Goal: Task Accomplishment & Management: Use online tool/utility

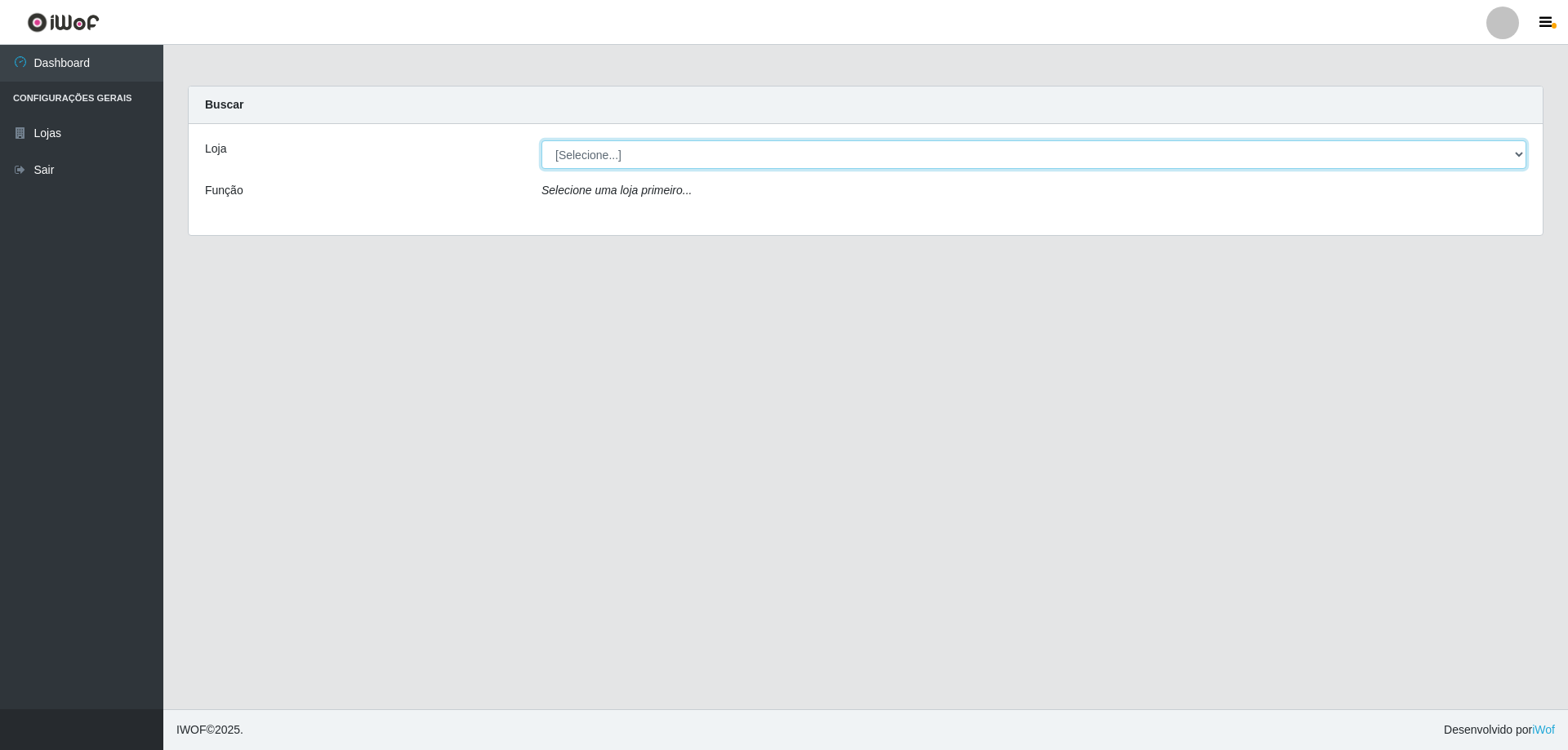
click at [580, 162] on select "[Selecione...] Atacado Vem - [STREET_ADDRESS]" at bounding box center [1034, 155] width 985 height 28
select select "461"
click at [542, 141] on select "[Selecione...] Atacado Vem - [STREET_ADDRESS]" at bounding box center [1034, 155] width 985 height 28
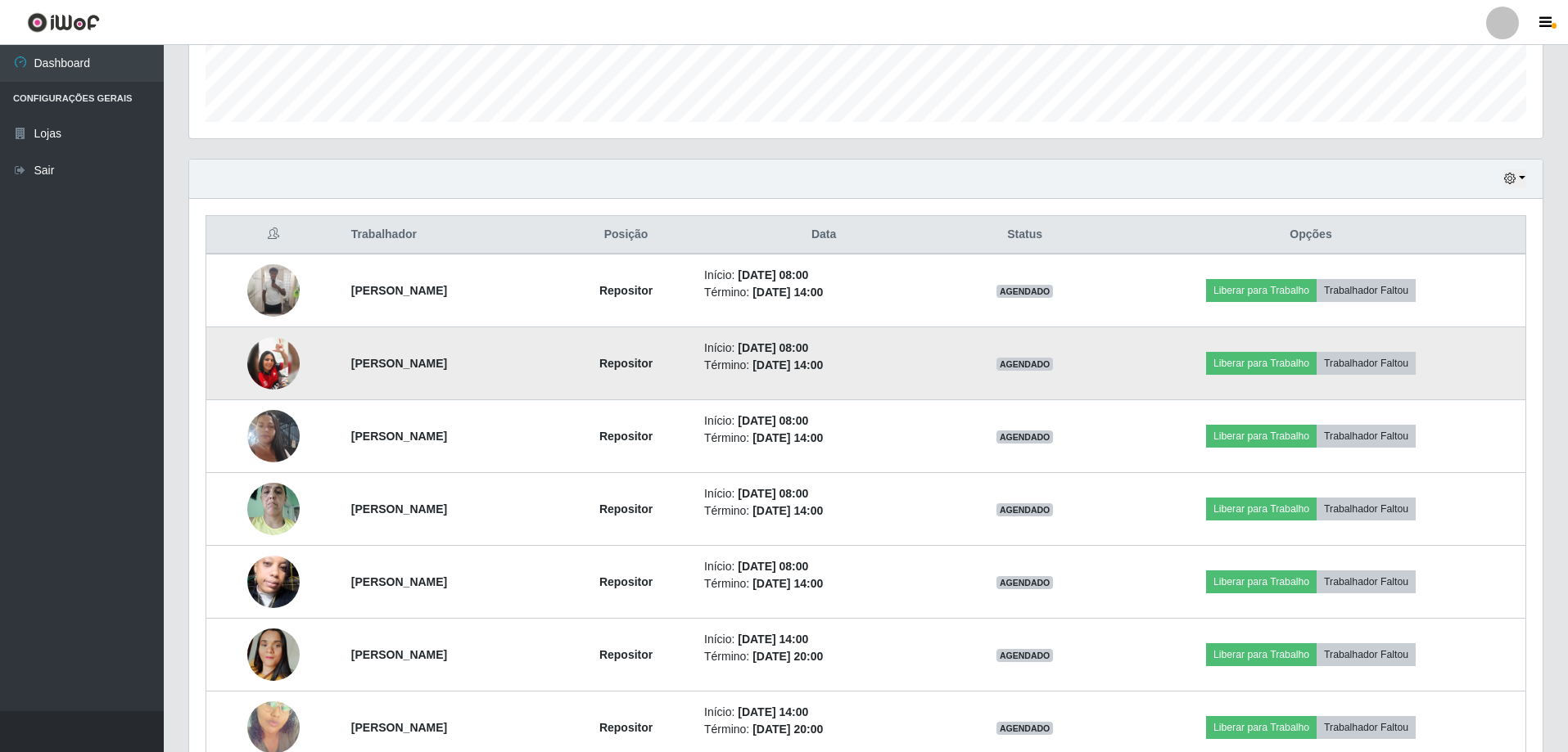
scroll to position [526, 0]
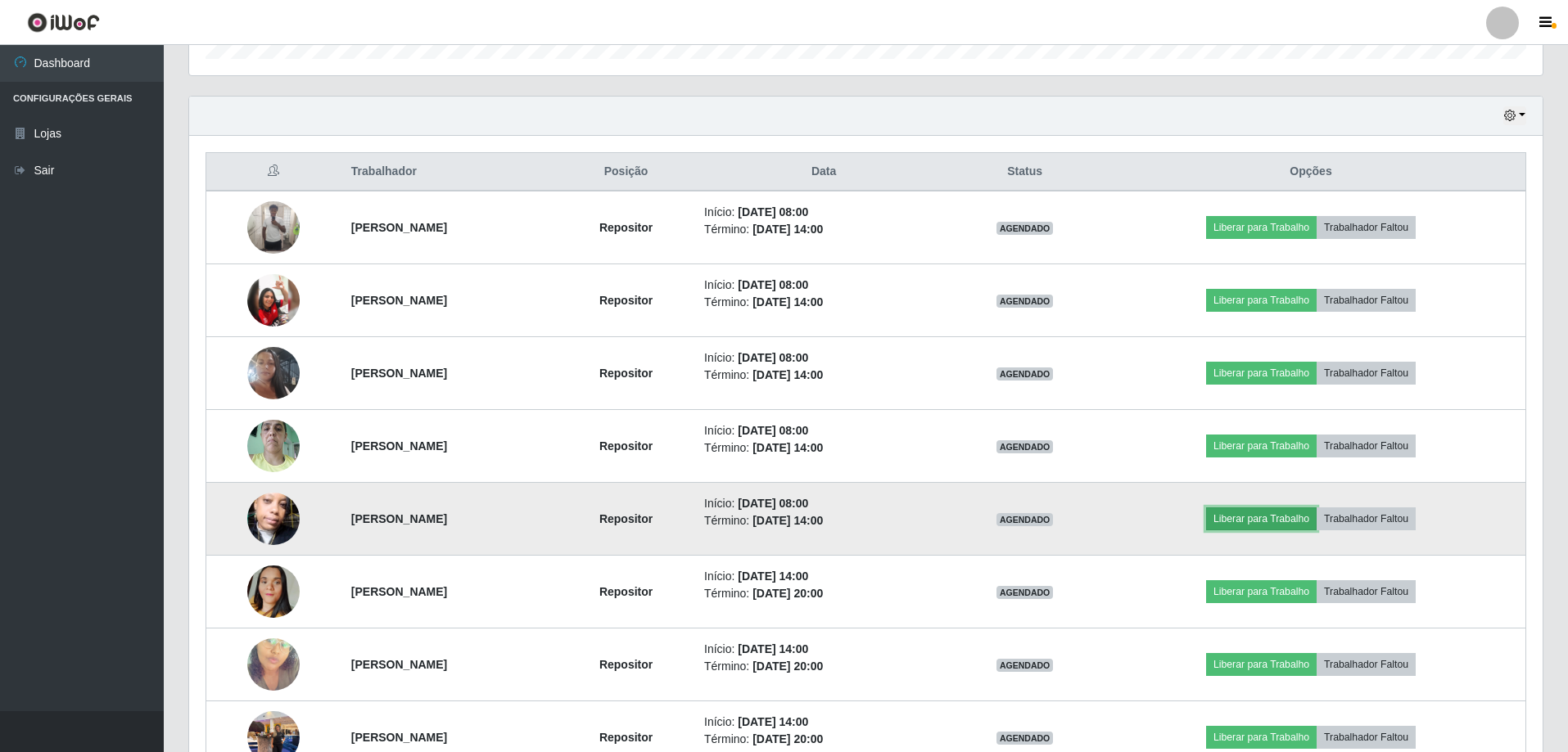
click at [1317, 525] on button "Liberar para Trabalho" at bounding box center [1260, 519] width 110 height 23
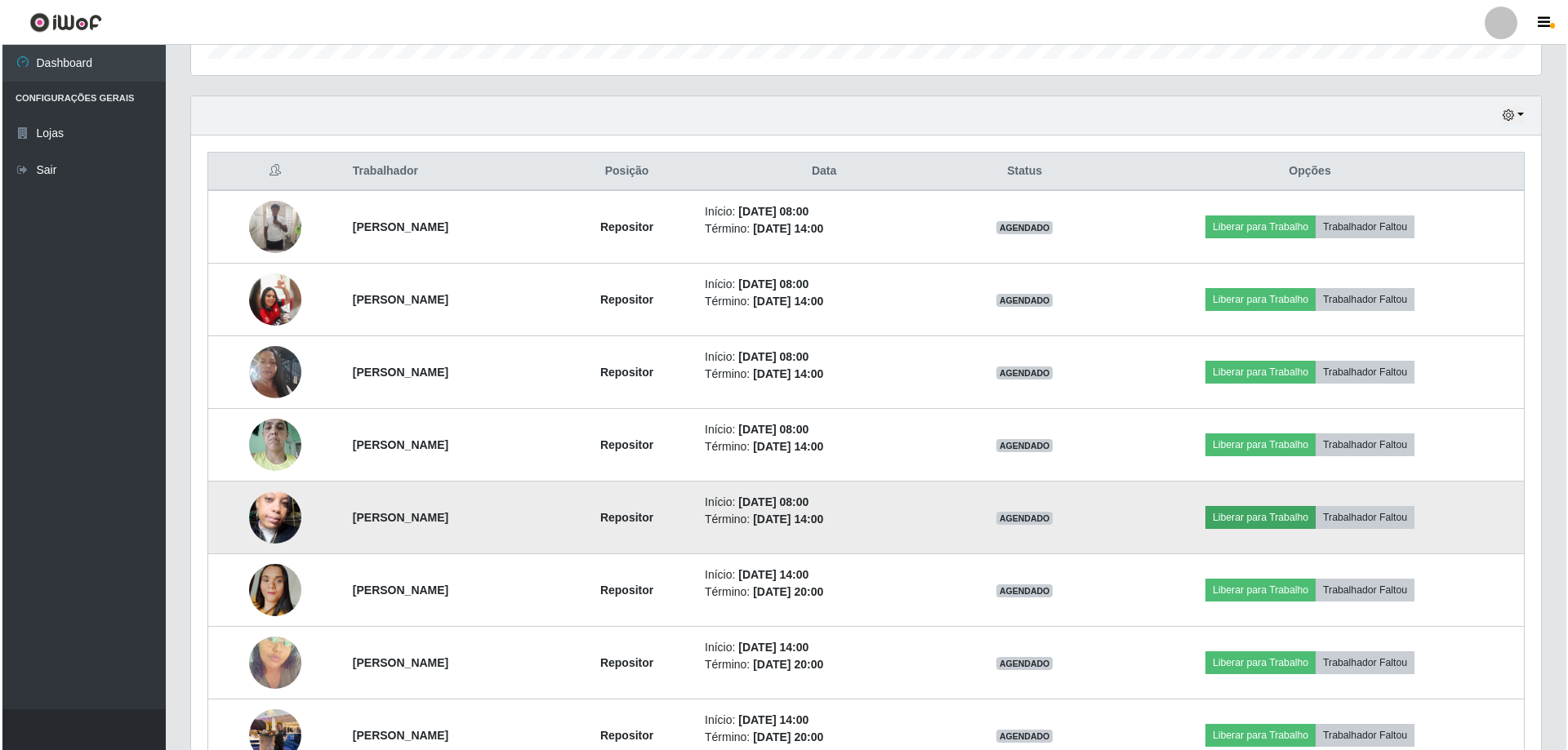
scroll to position [339, 1342]
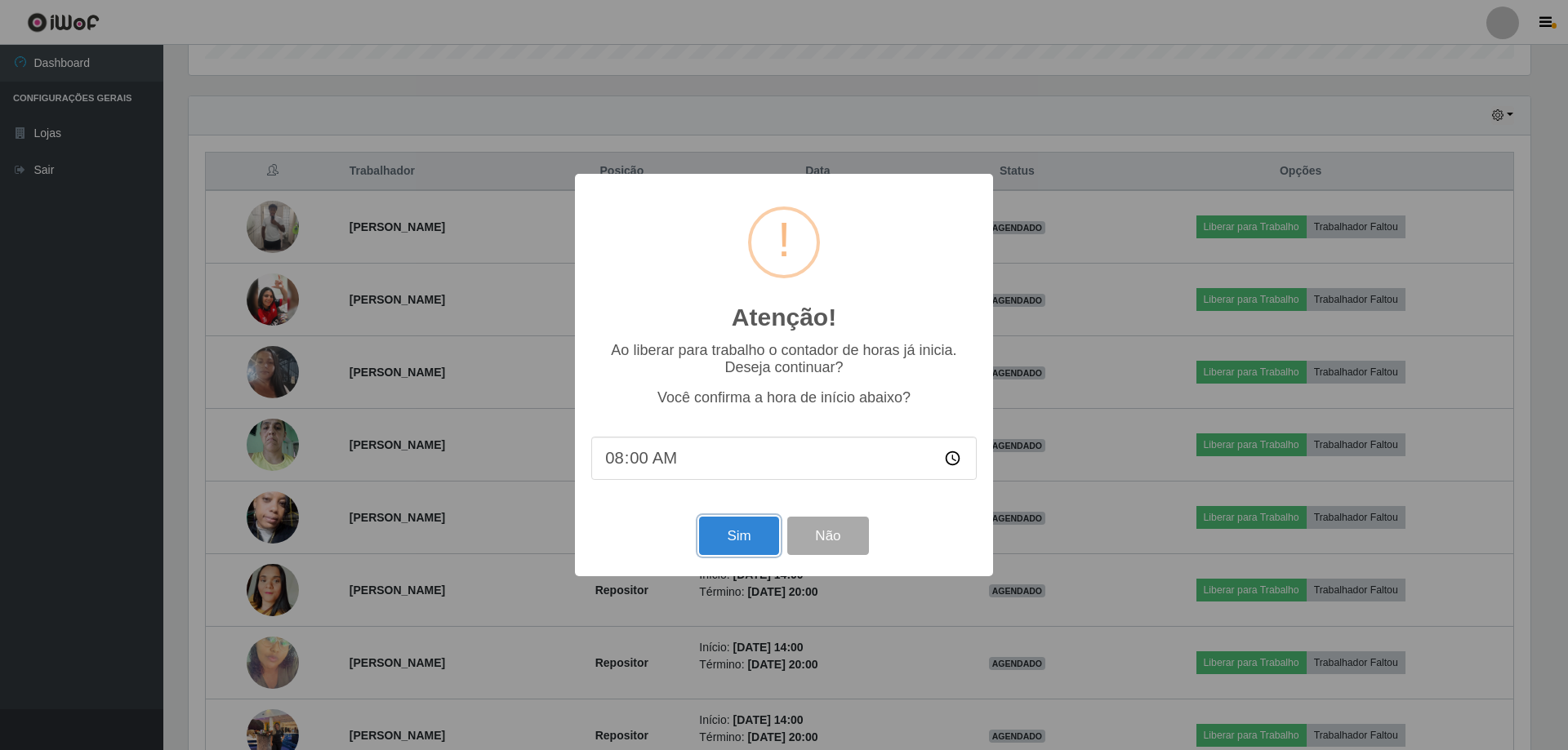
click at [718, 547] on button "Sim" at bounding box center [739, 536] width 79 height 38
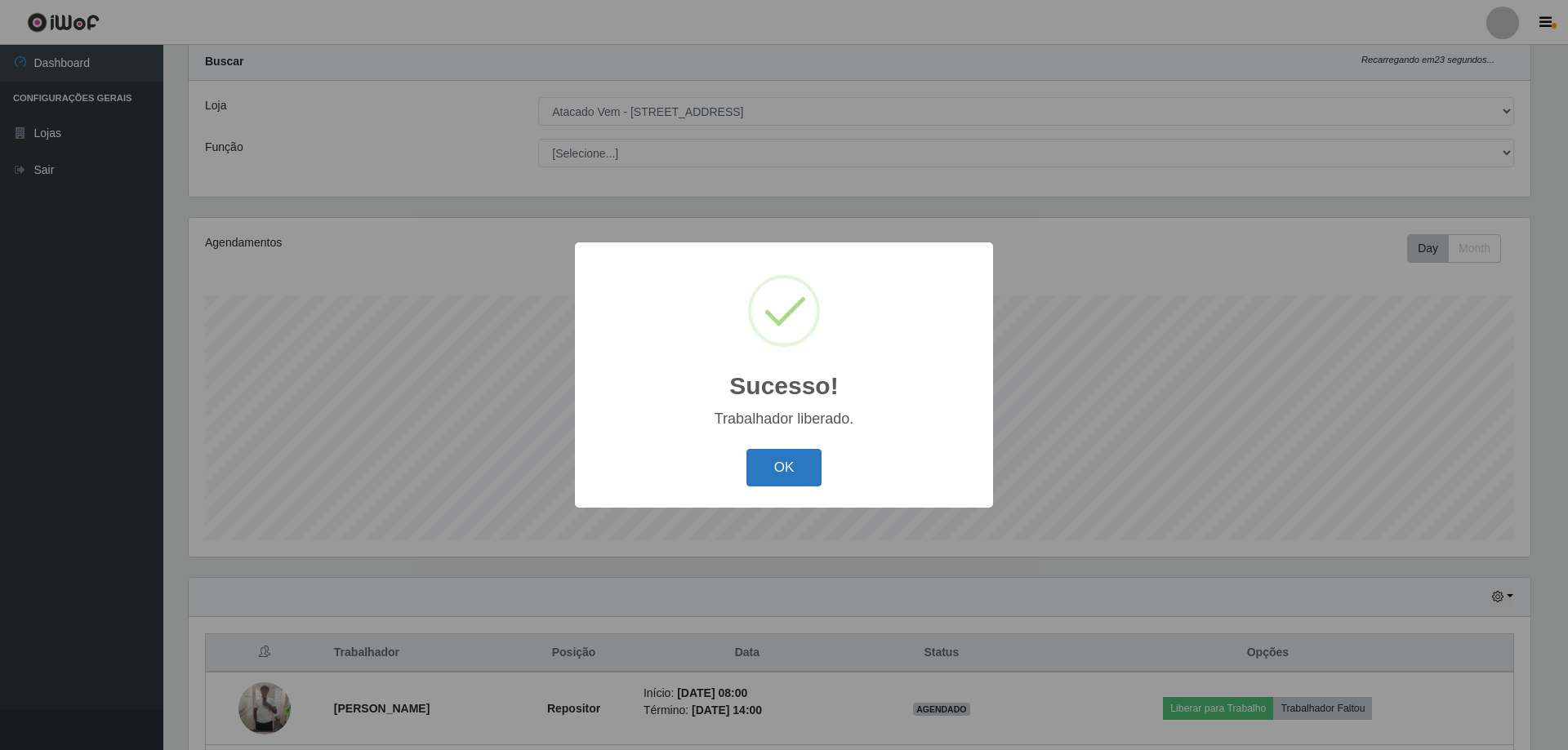
click at [791, 474] on button "OK" at bounding box center [784, 467] width 76 height 38
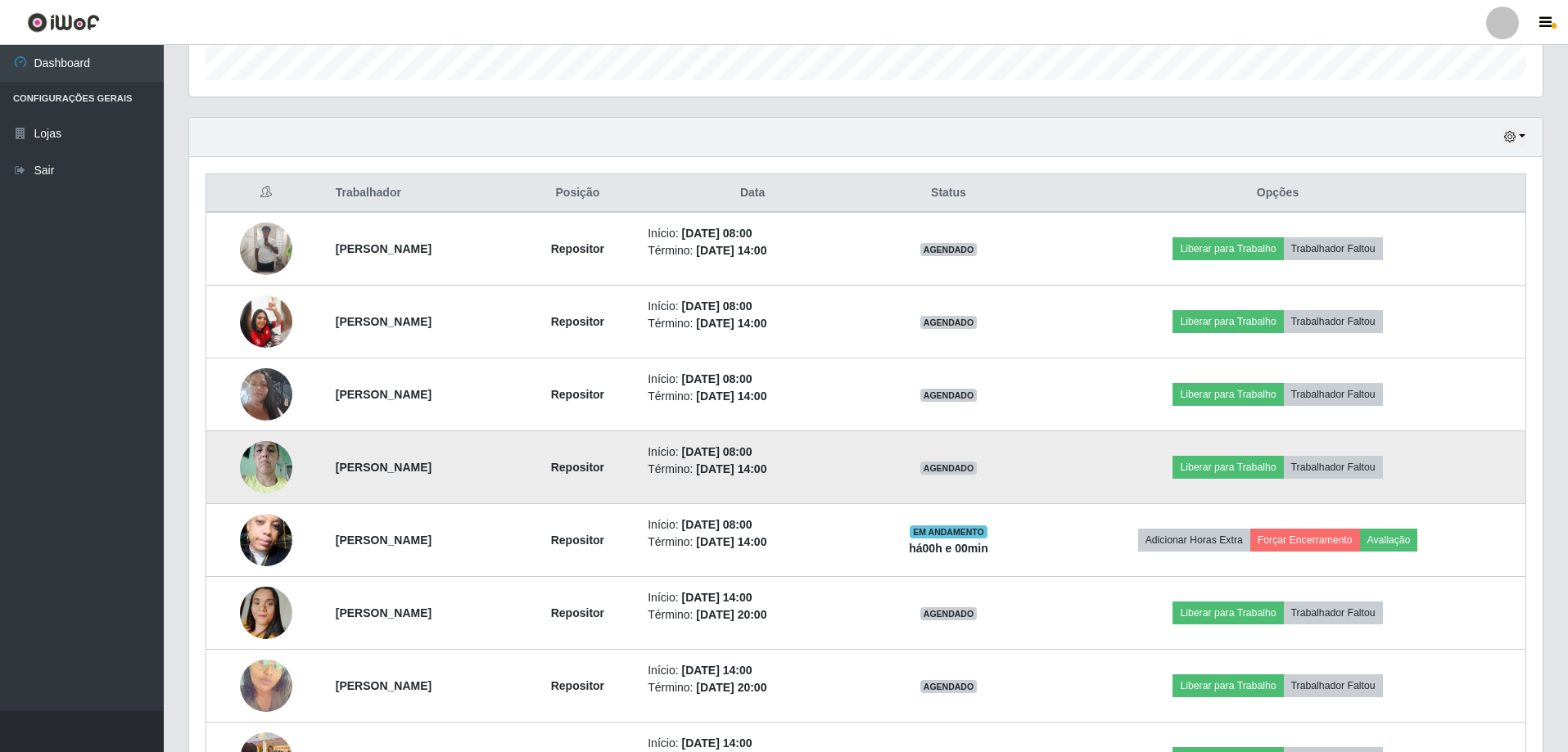
scroll to position [535, 0]
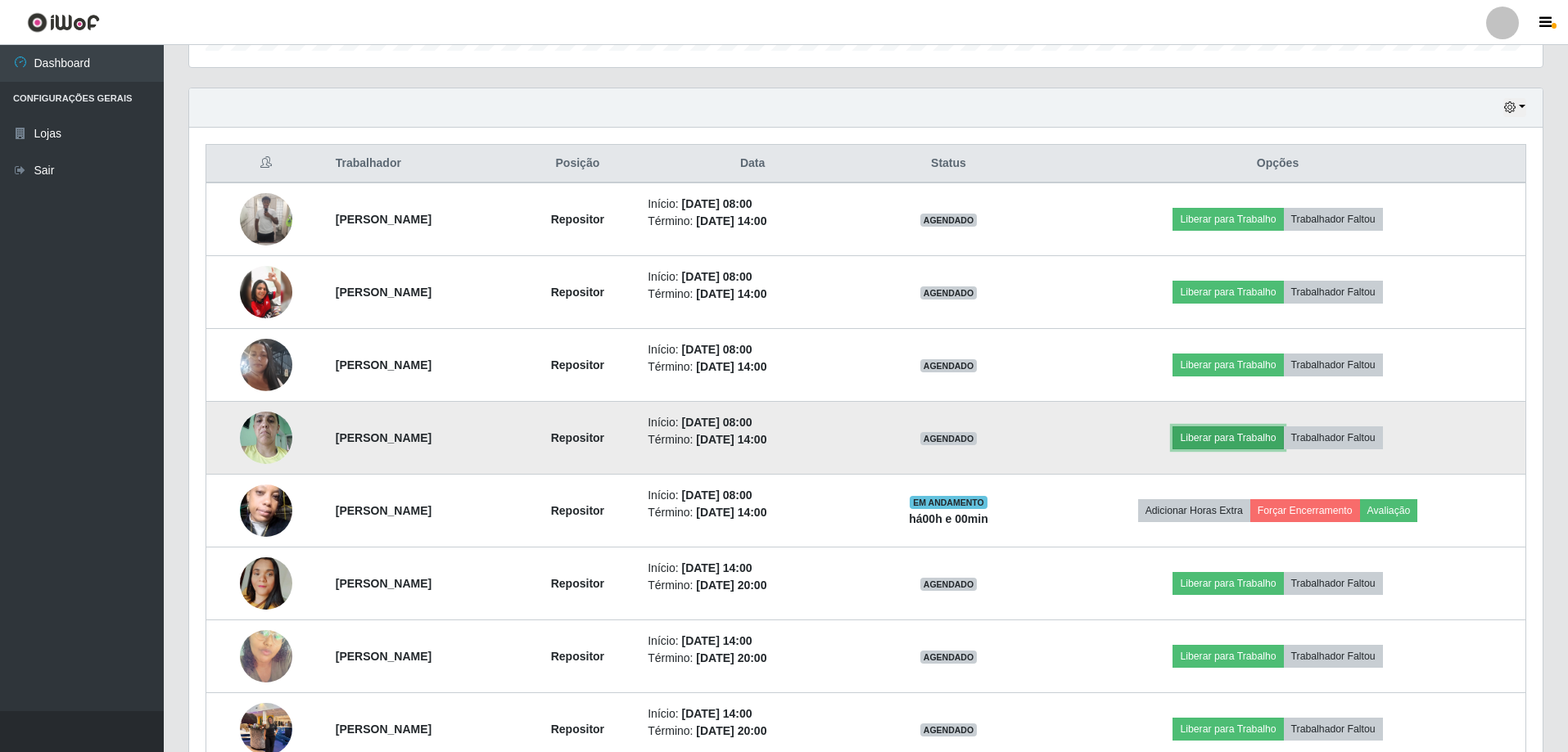
click at [1266, 439] on button "Liberar para Trabalho" at bounding box center [1227, 438] width 110 height 23
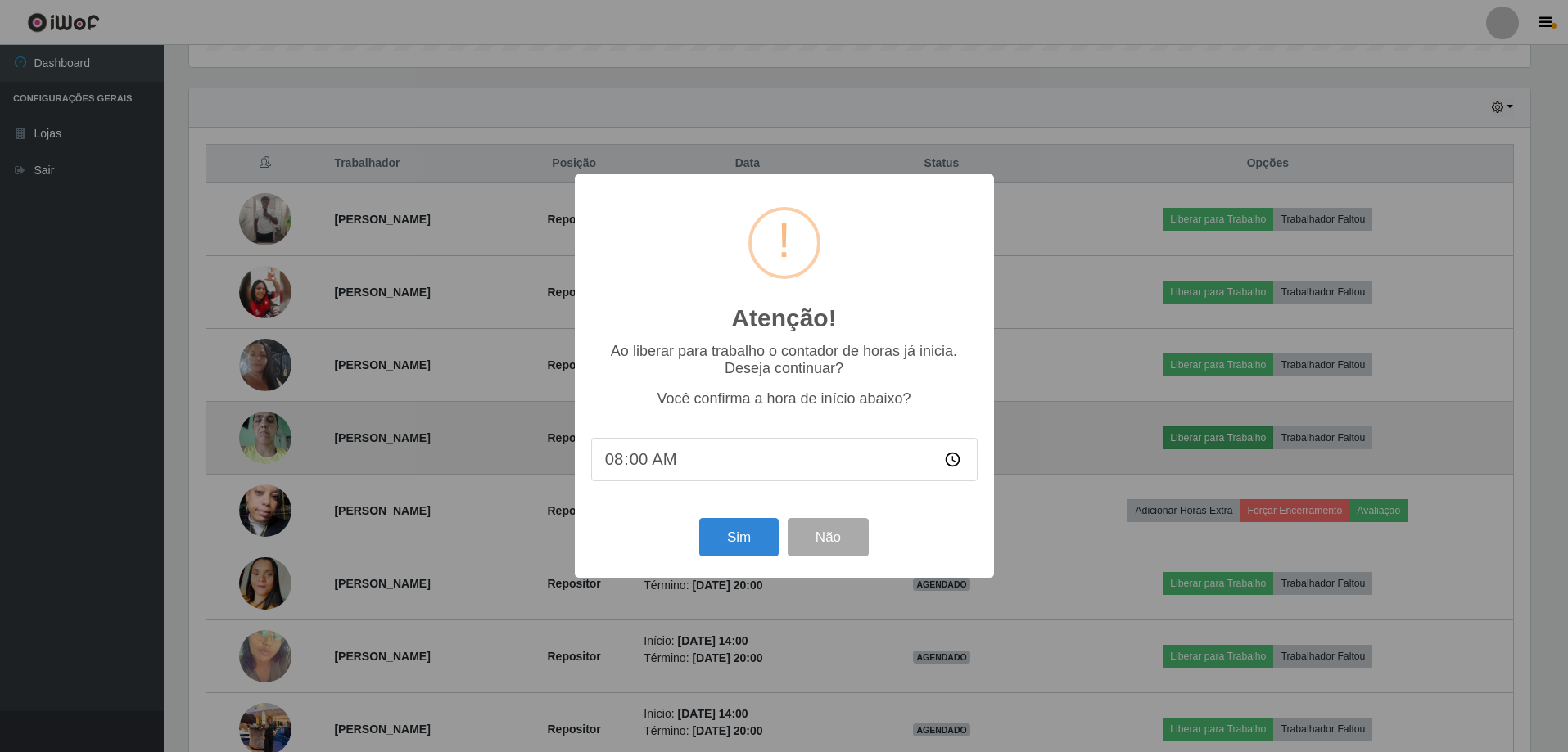
scroll to position [340, 1345]
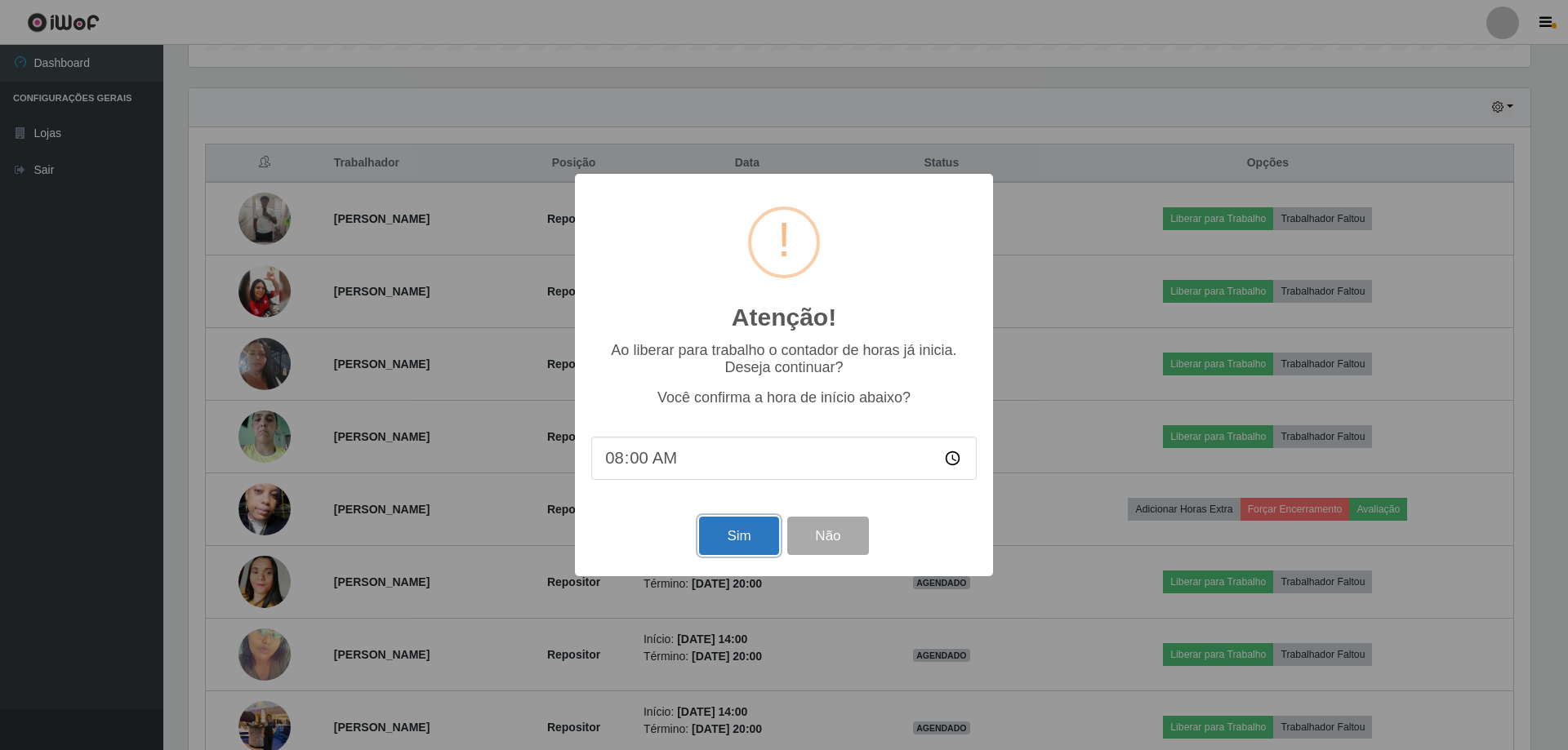
click at [725, 532] on button "Sim" at bounding box center [739, 536] width 79 height 38
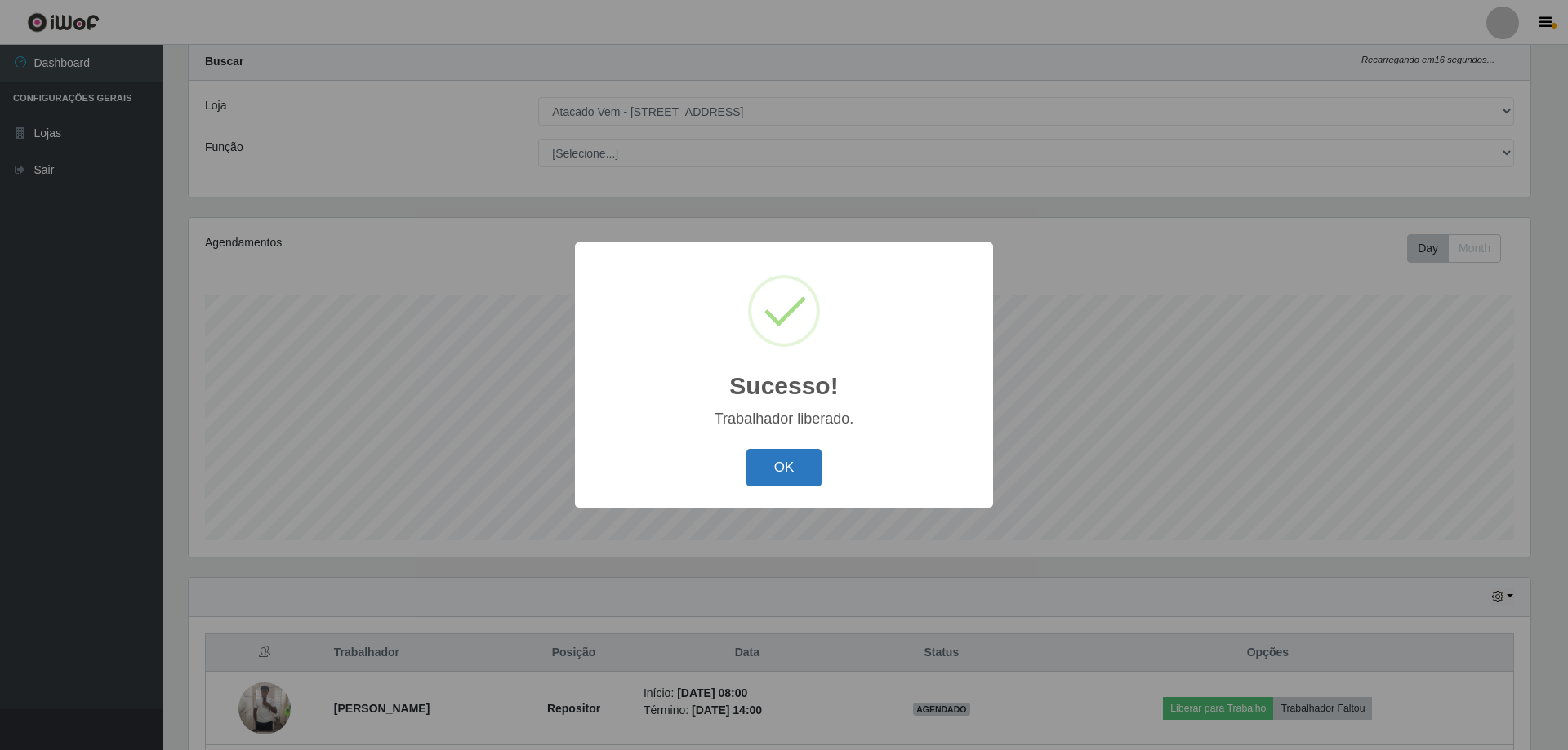
click at [776, 479] on button "OK" at bounding box center [784, 467] width 76 height 38
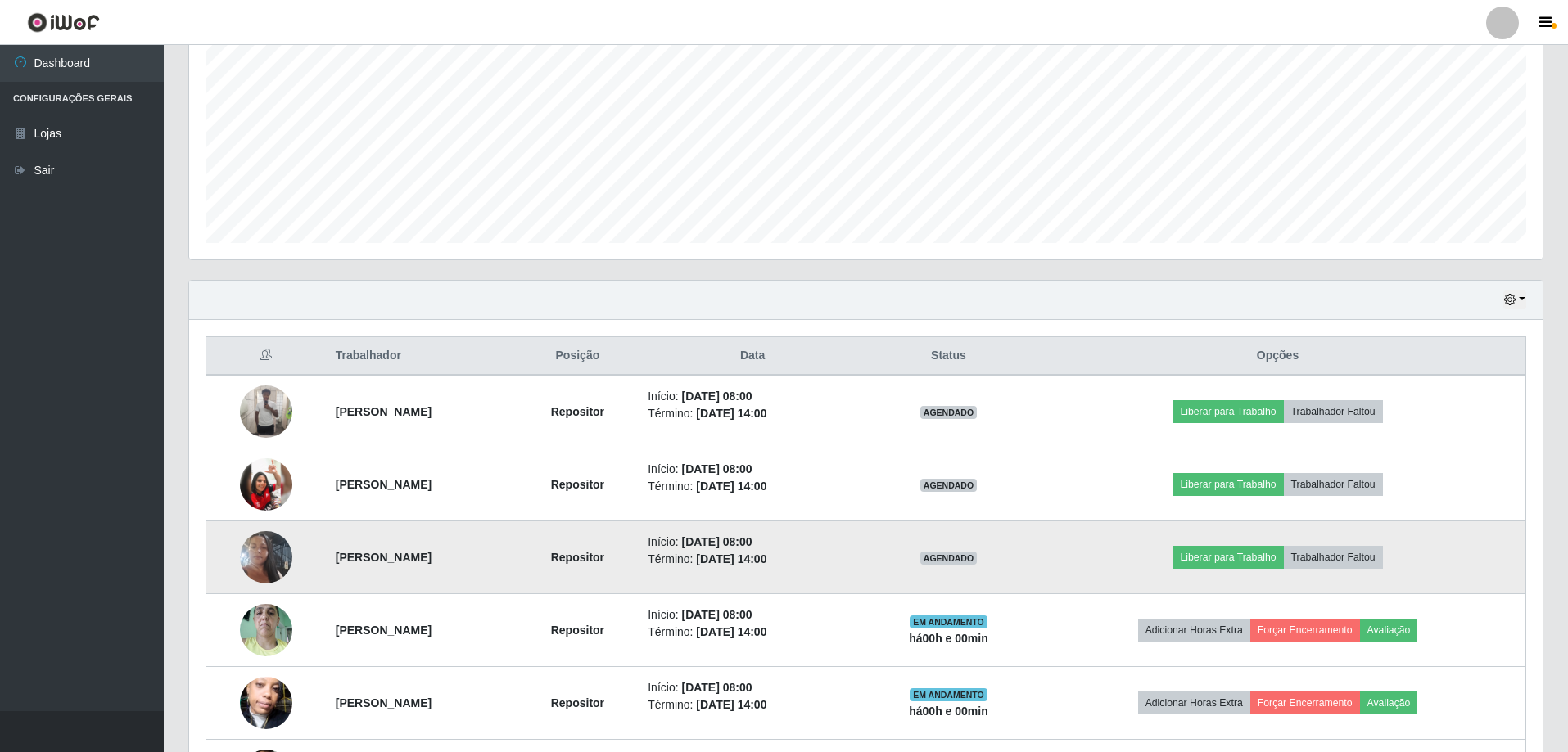
scroll to position [371, 0]
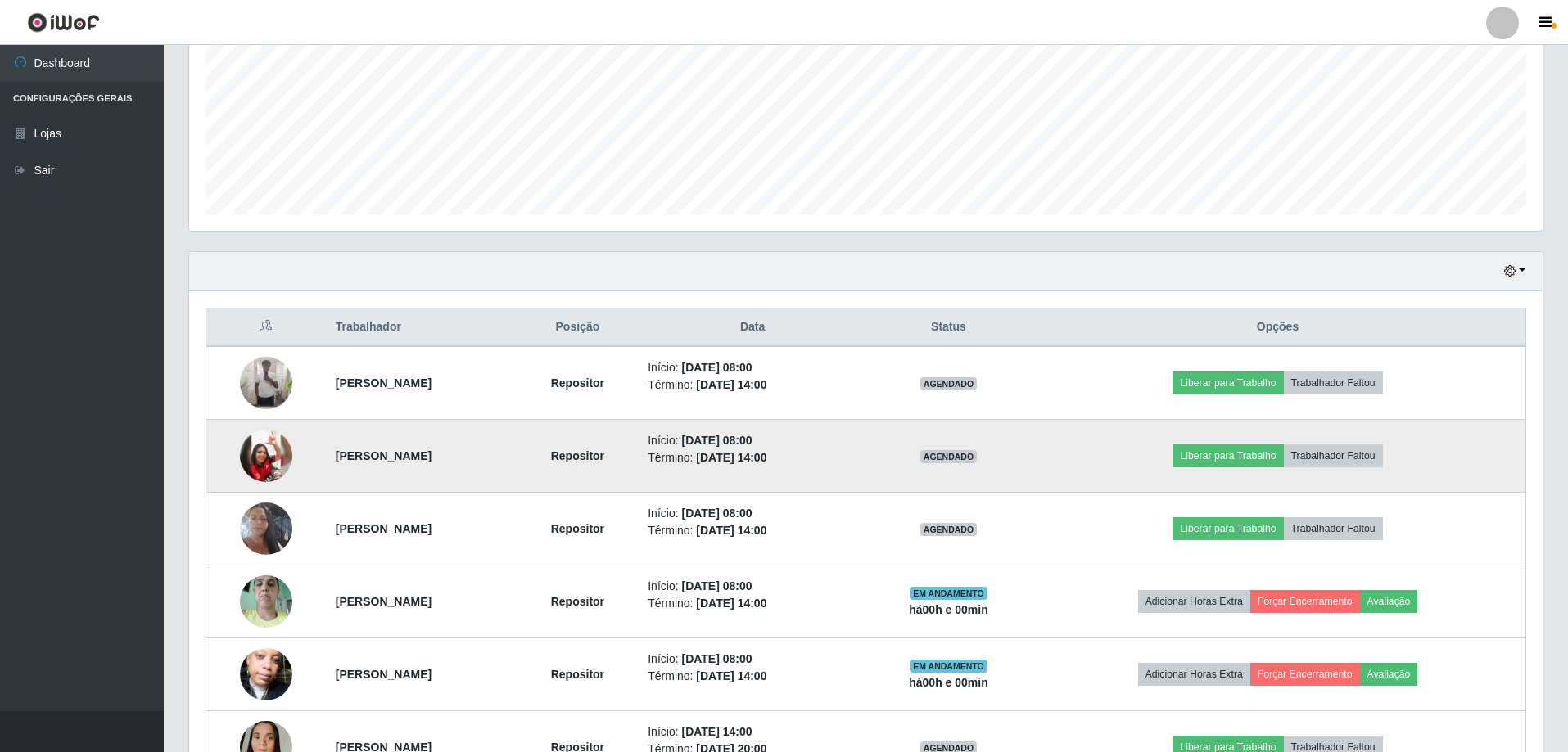
click at [267, 459] on img at bounding box center [266, 456] width 53 height 53
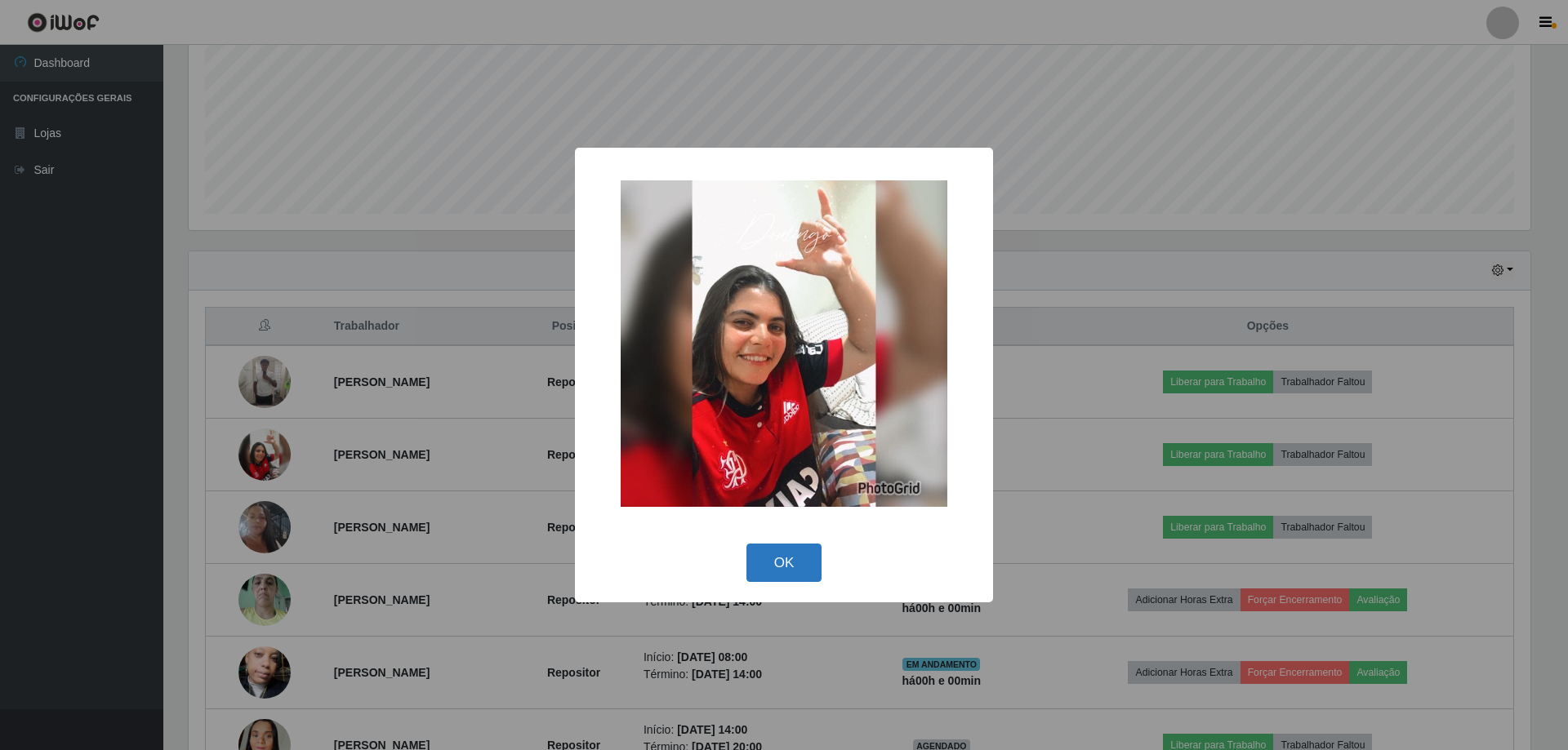
click at [762, 561] on button "OK" at bounding box center [784, 562] width 76 height 38
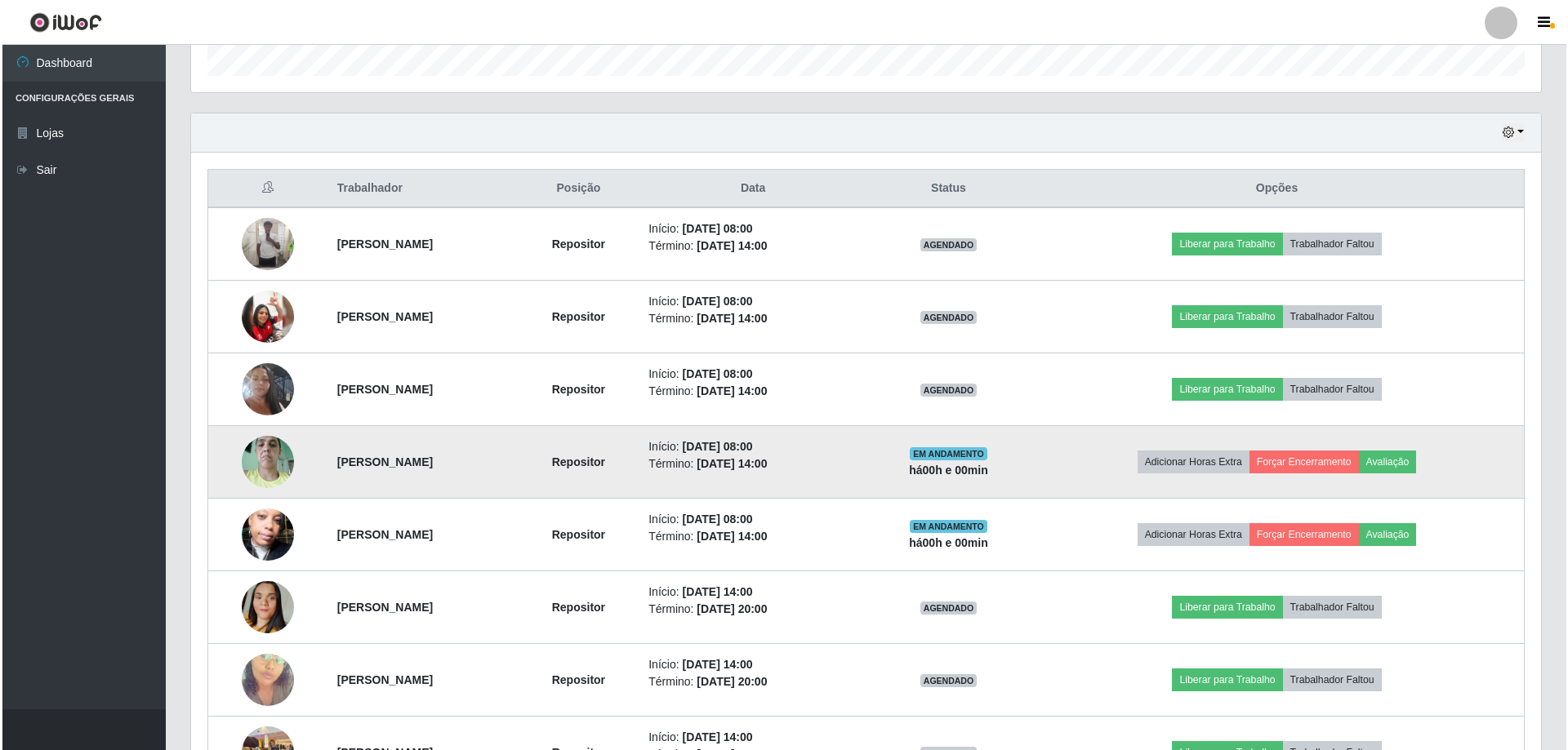
scroll to position [533, 0]
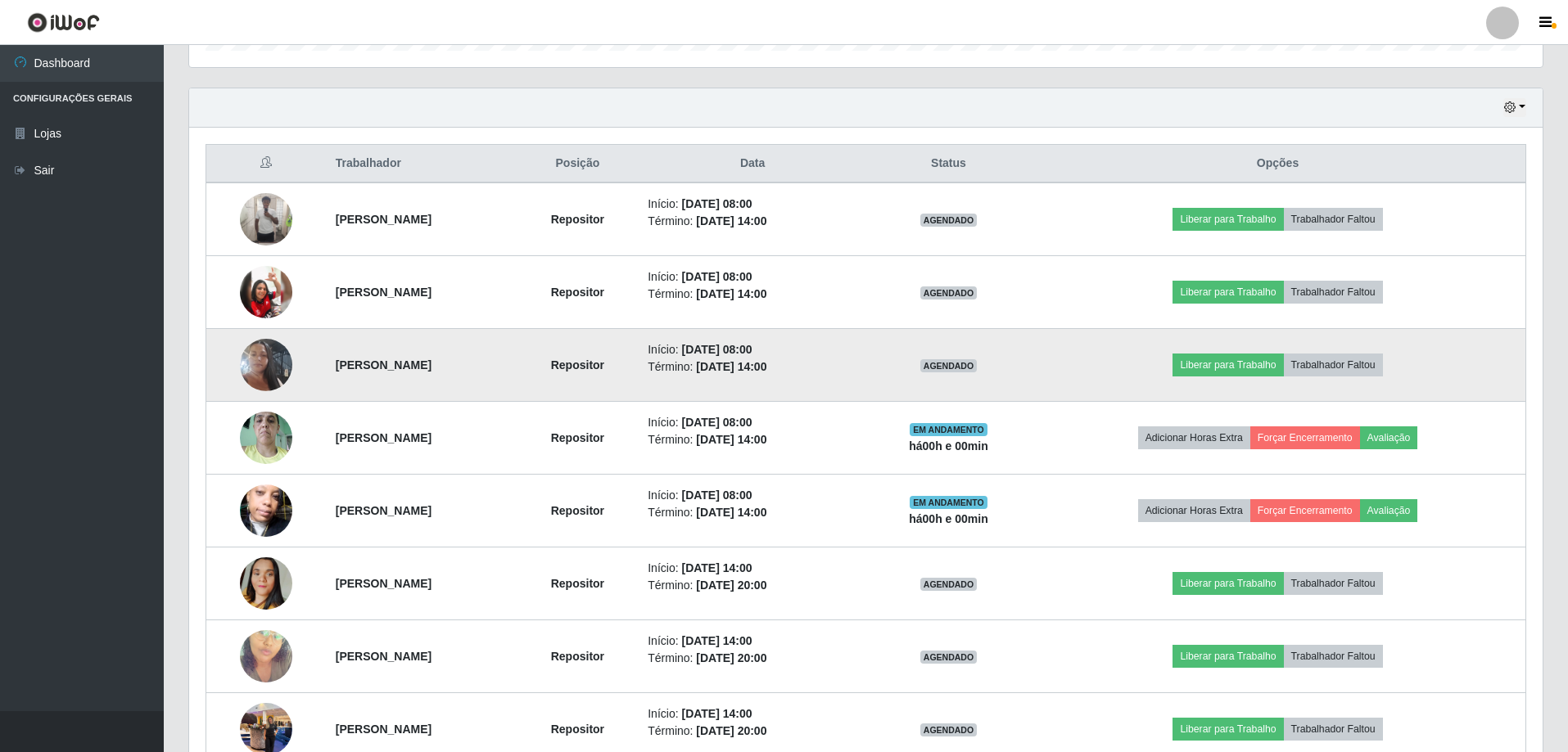
click at [274, 379] on img at bounding box center [266, 364] width 53 height 93
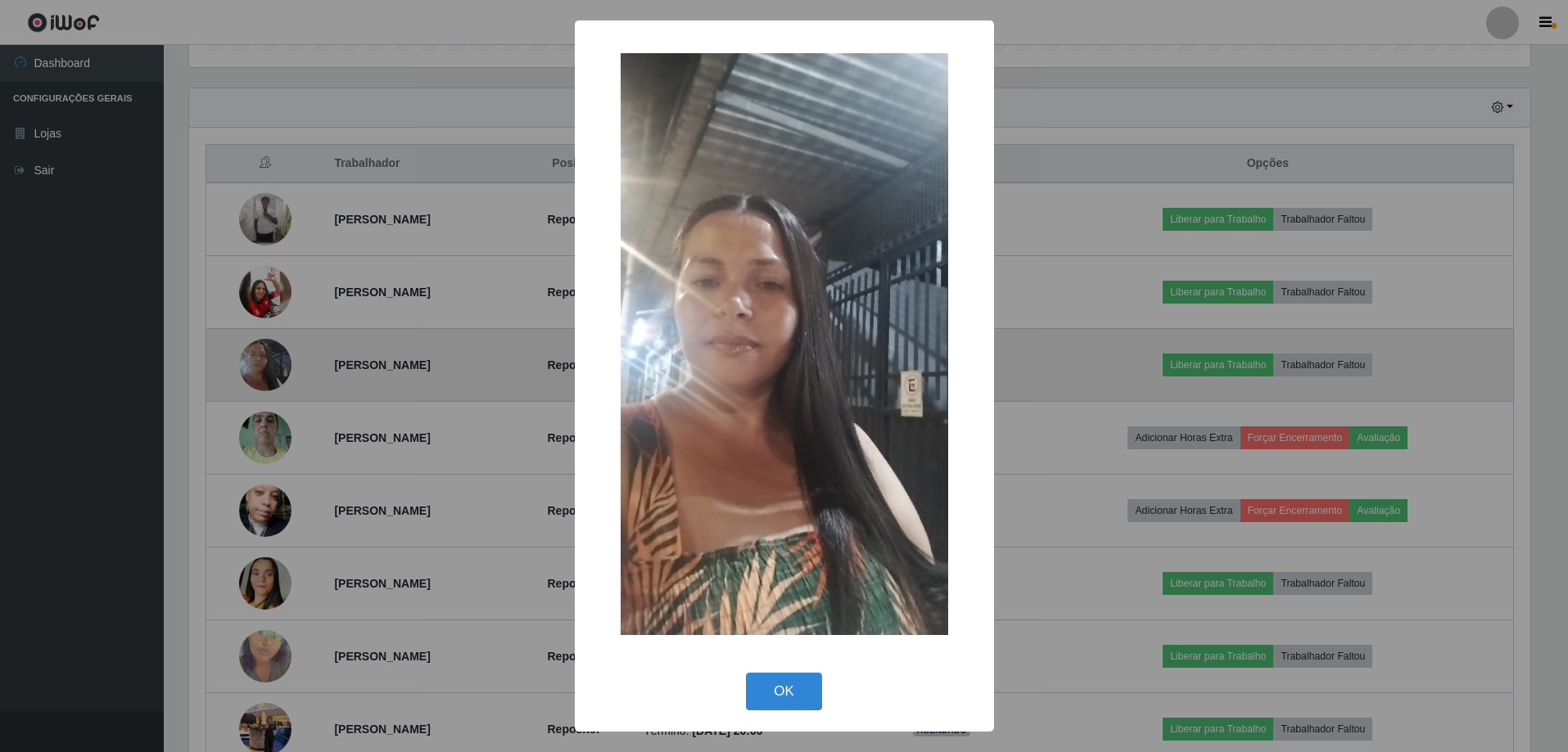
scroll to position [340, 1345]
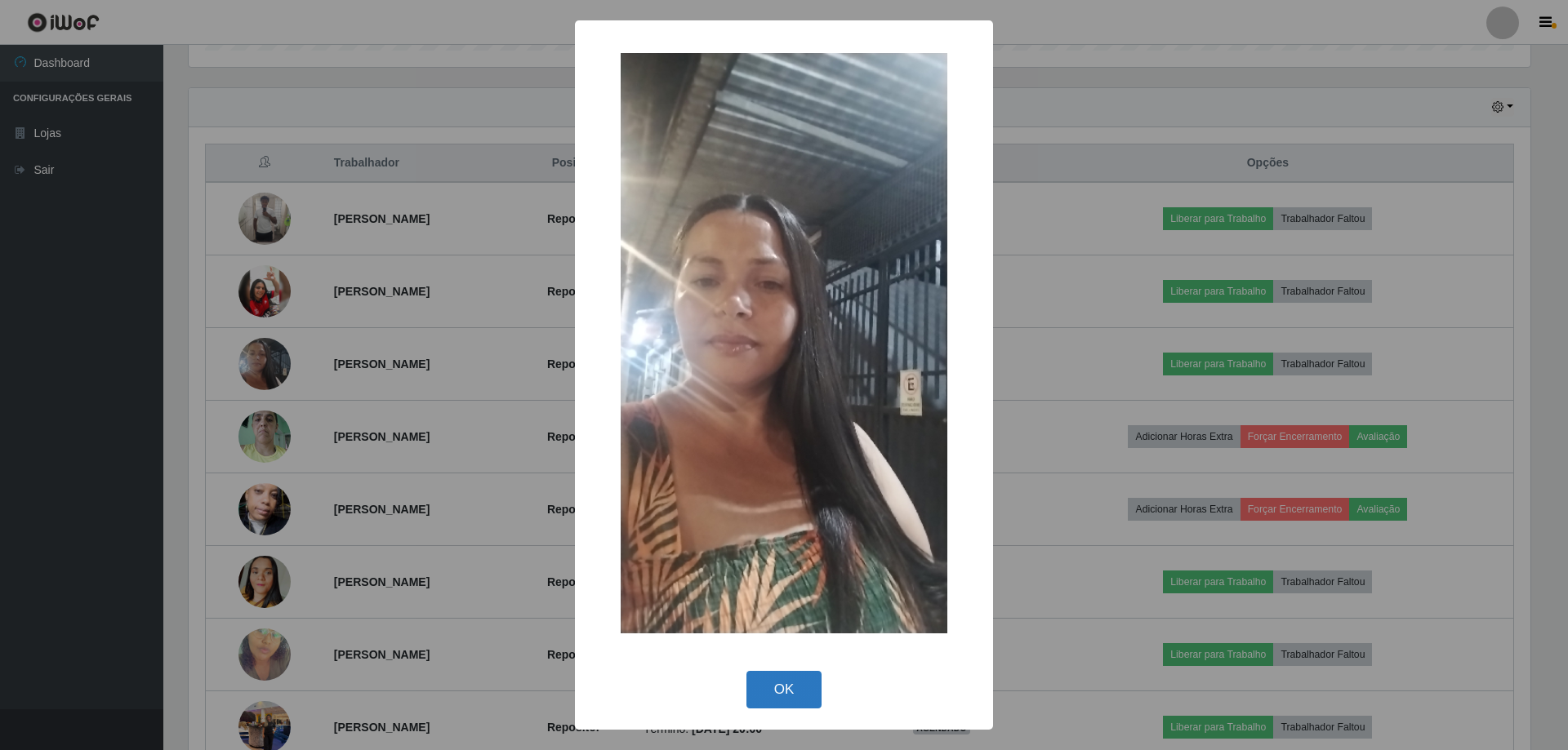
click at [782, 691] on button "OK" at bounding box center [784, 690] width 76 height 38
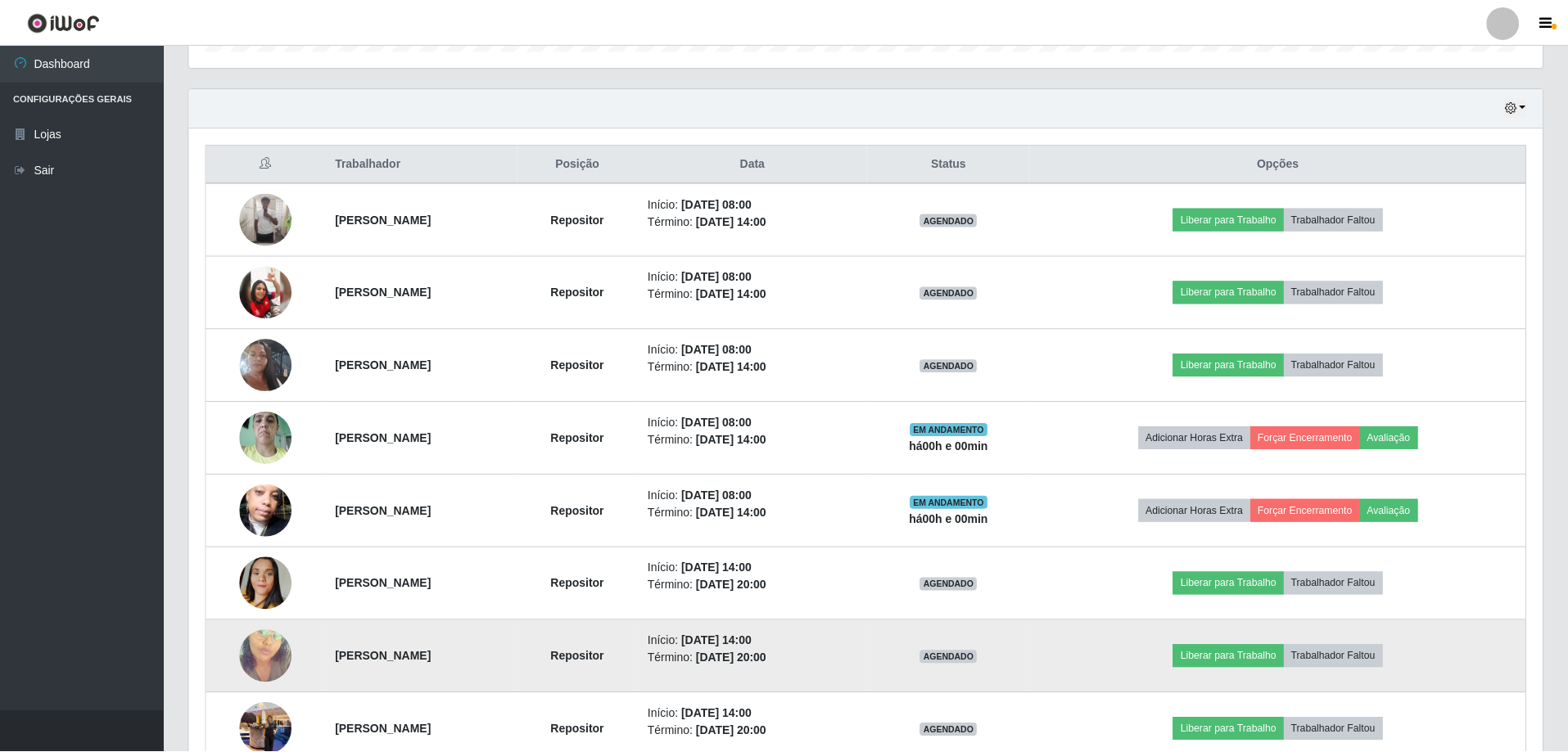
scroll to position [0, 0]
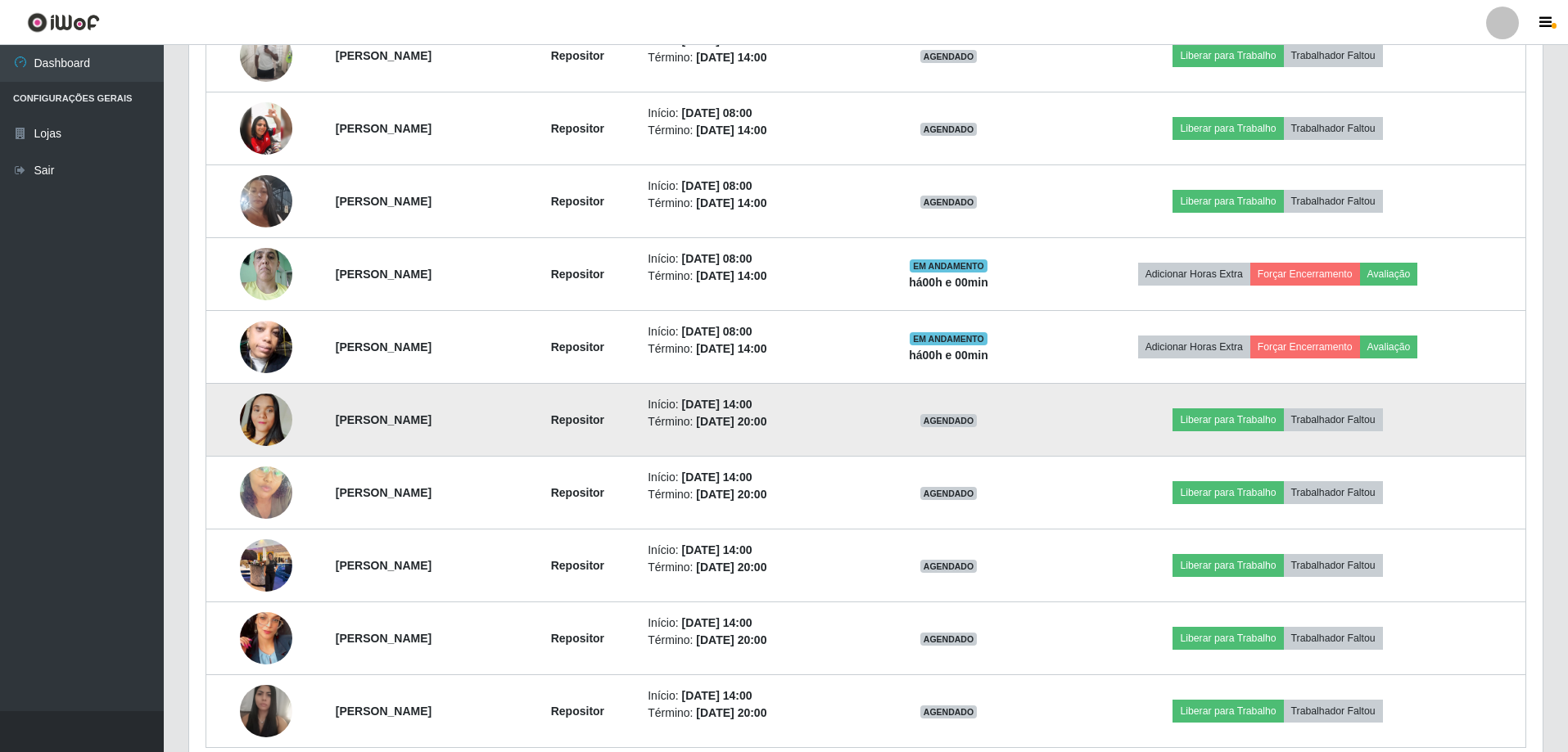
click at [280, 424] on img at bounding box center [266, 420] width 53 height 93
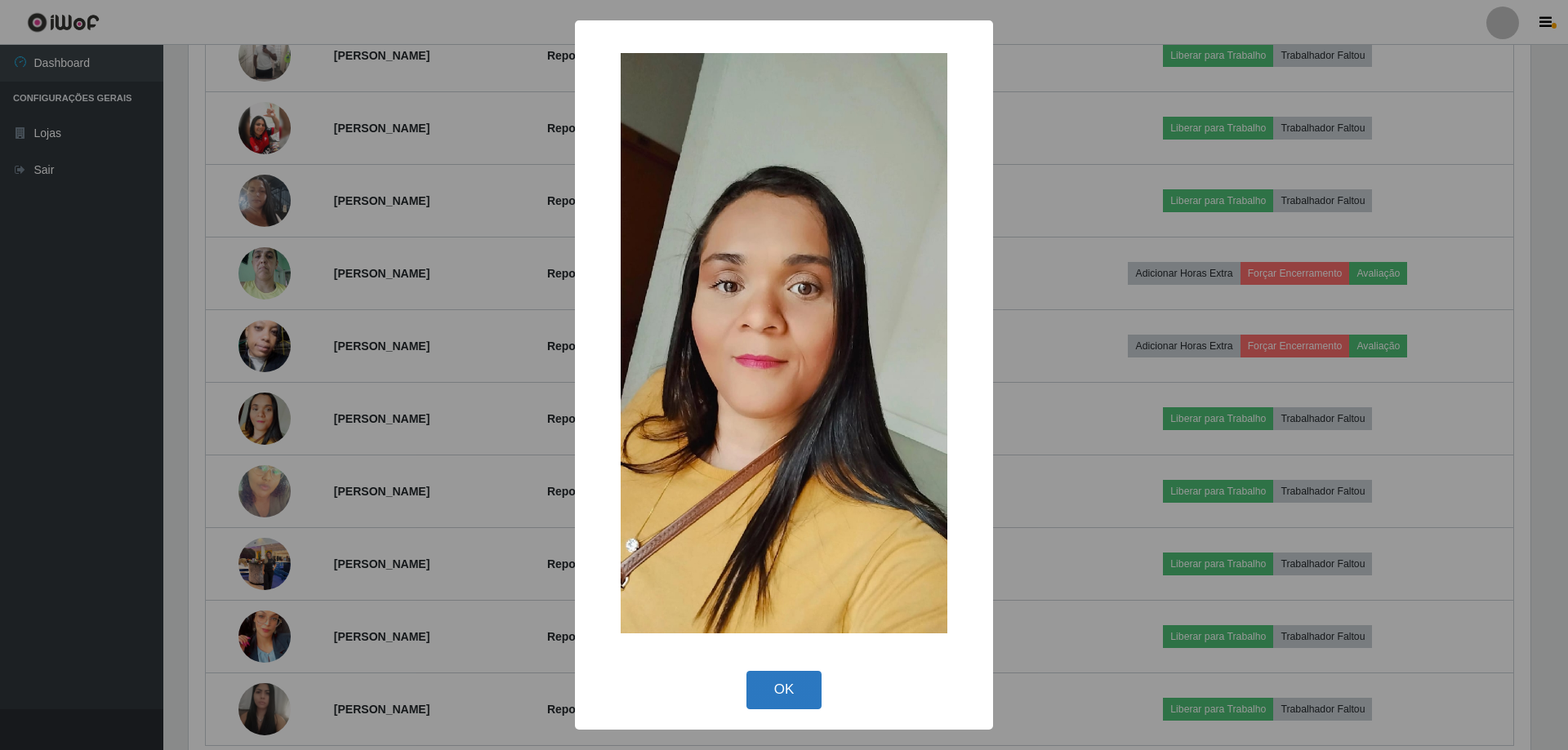
click at [805, 684] on button "OK" at bounding box center [784, 690] width 76 height 38
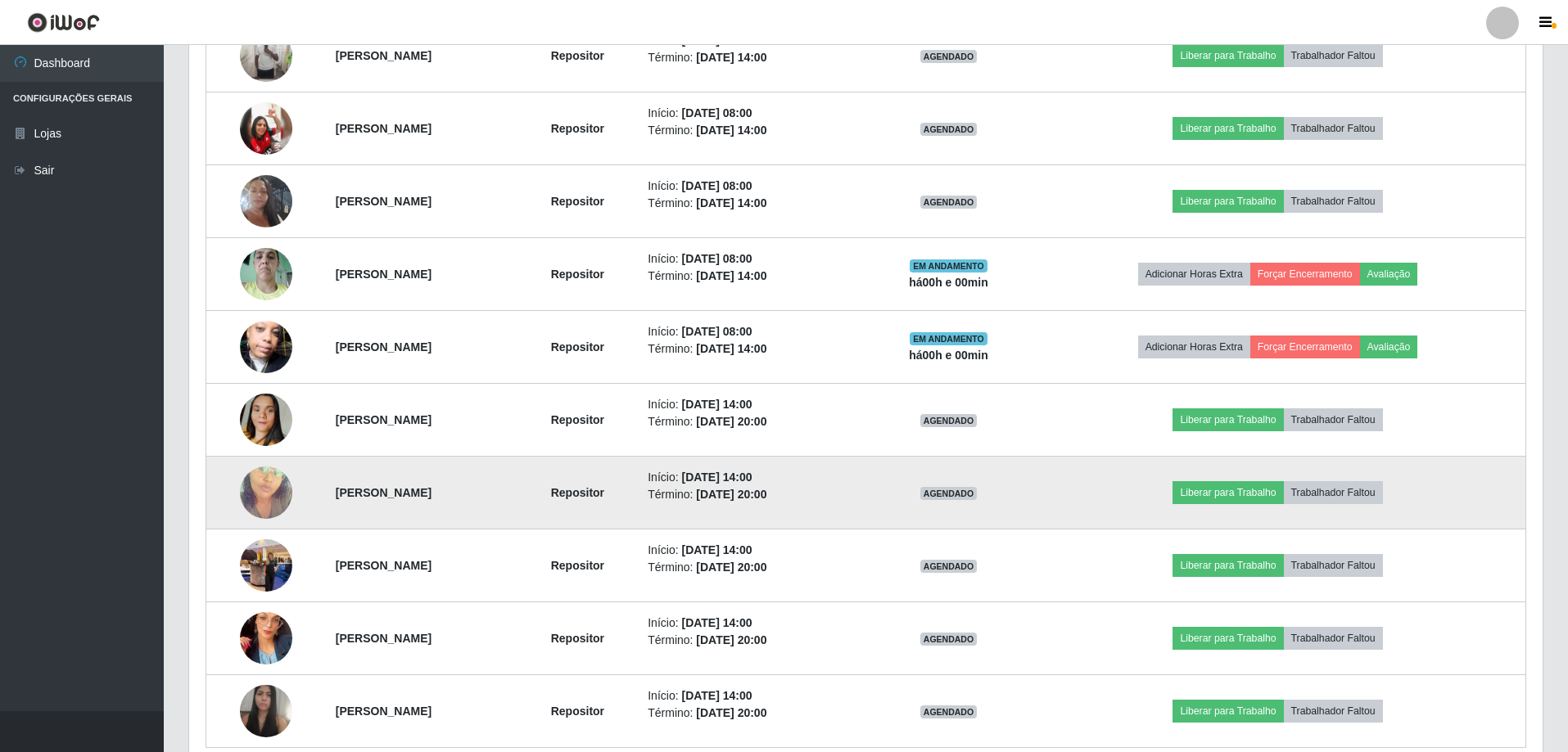
click at [266, 507] on img at bounding box center [266, 492] width 53 height 93
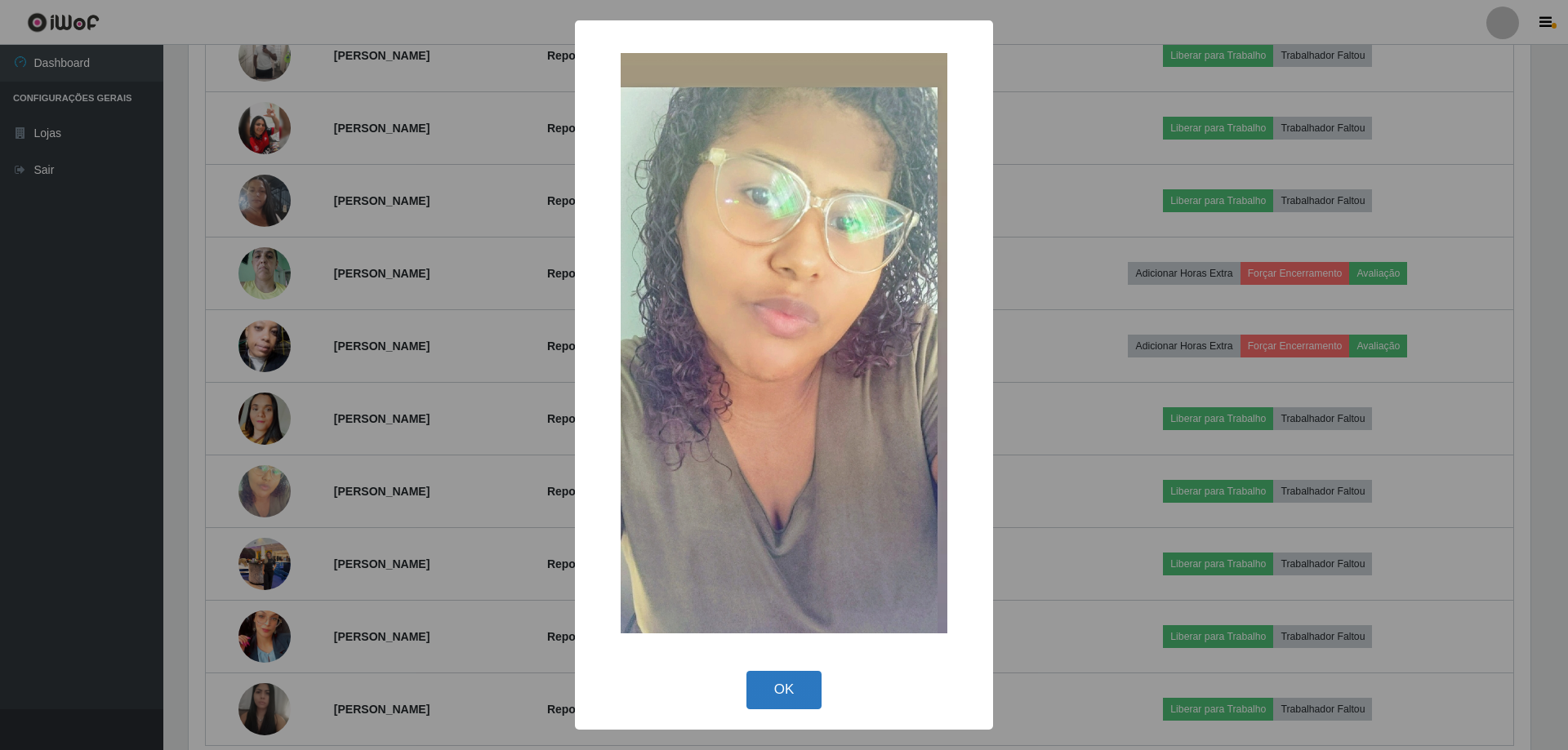
drag, startPoint x: 769, startPoint y: 679, endPoint x: 649, endPoint y: 668, distance: 120.5
click at [761, 679] on button "OK" at bounding box center [784, 690] width 76 height 38
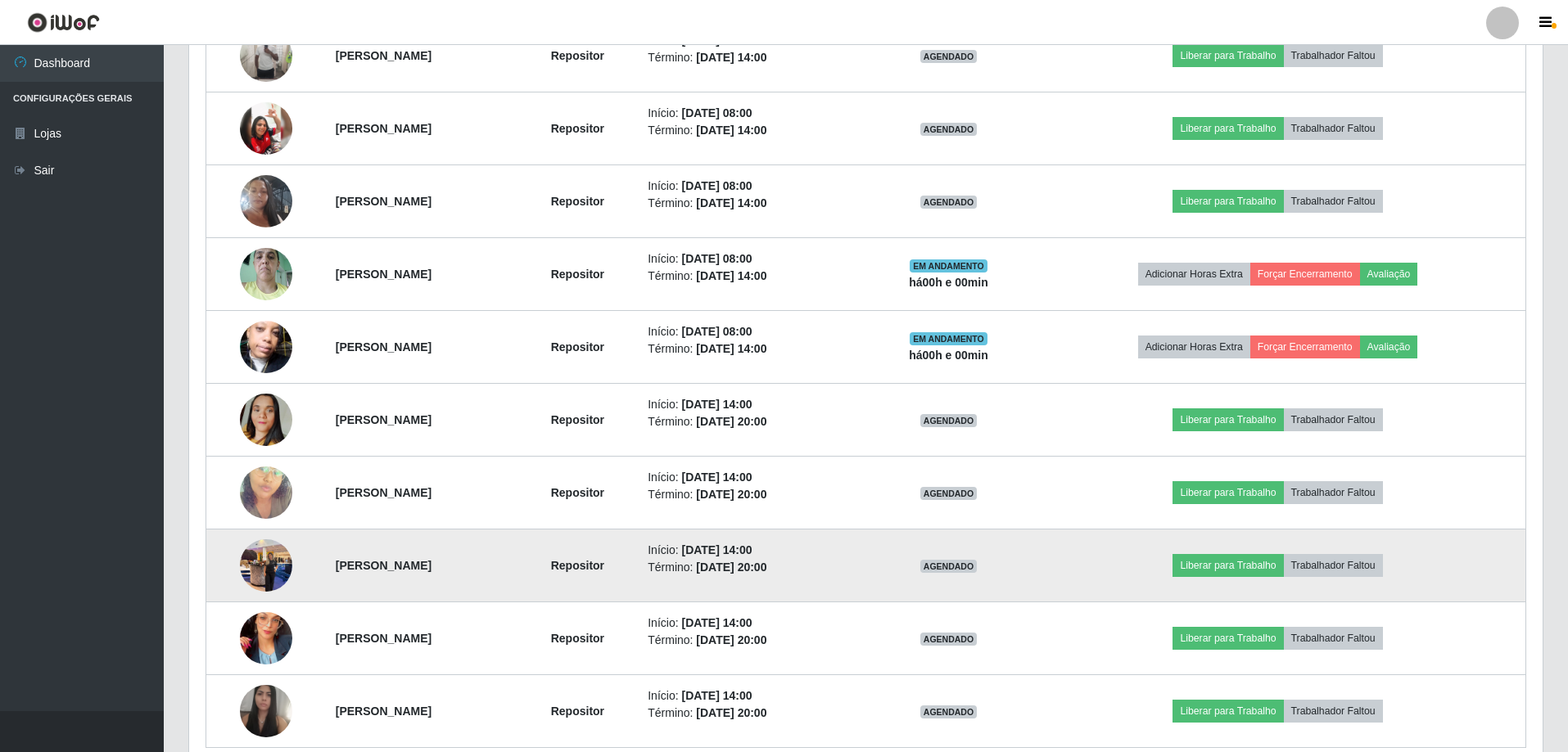
click at [256, 563] on img at bounding box center [266, 566] width 53 height 70
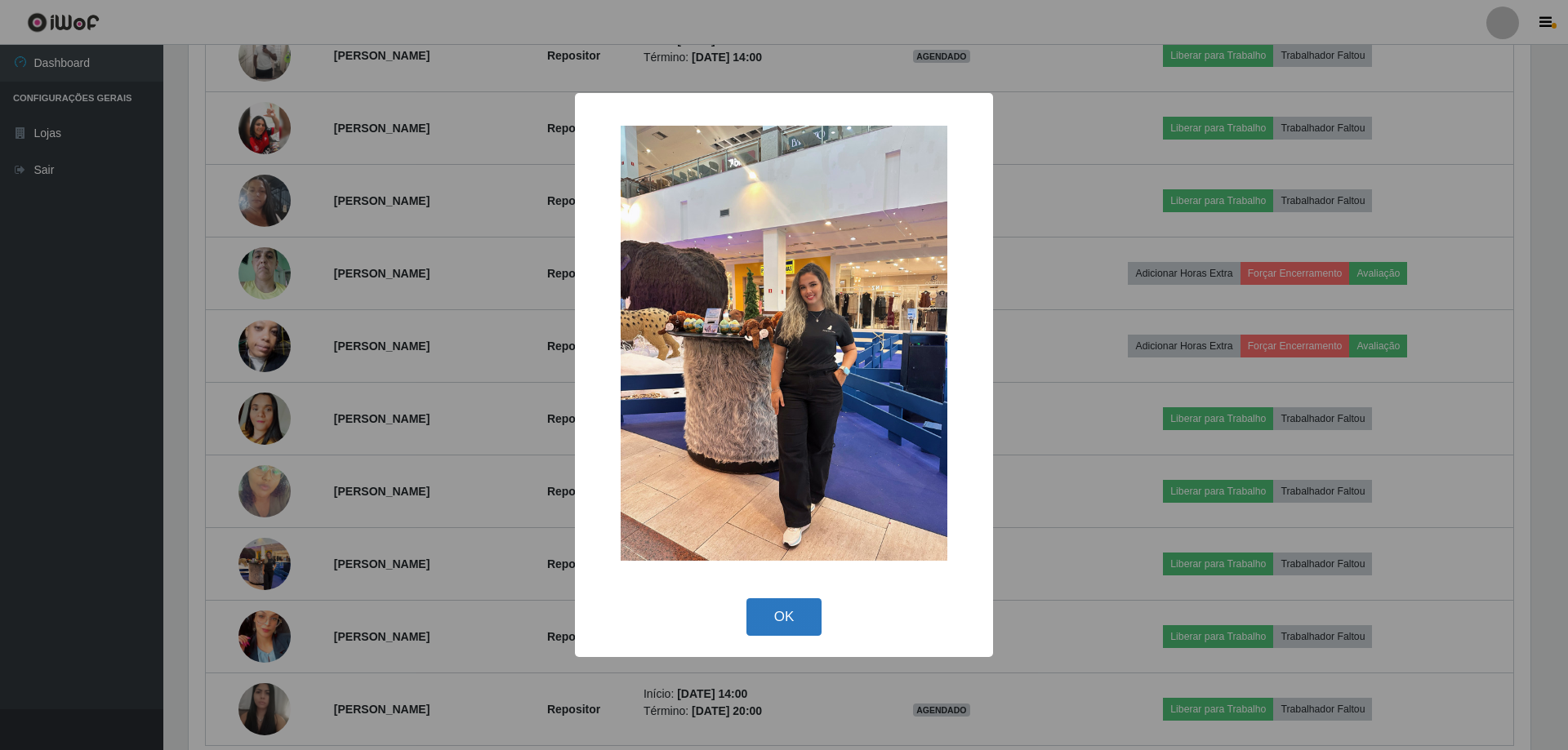
click at [780, 612] on button "OK" at bounding box center [784, 618] width 76 height 38
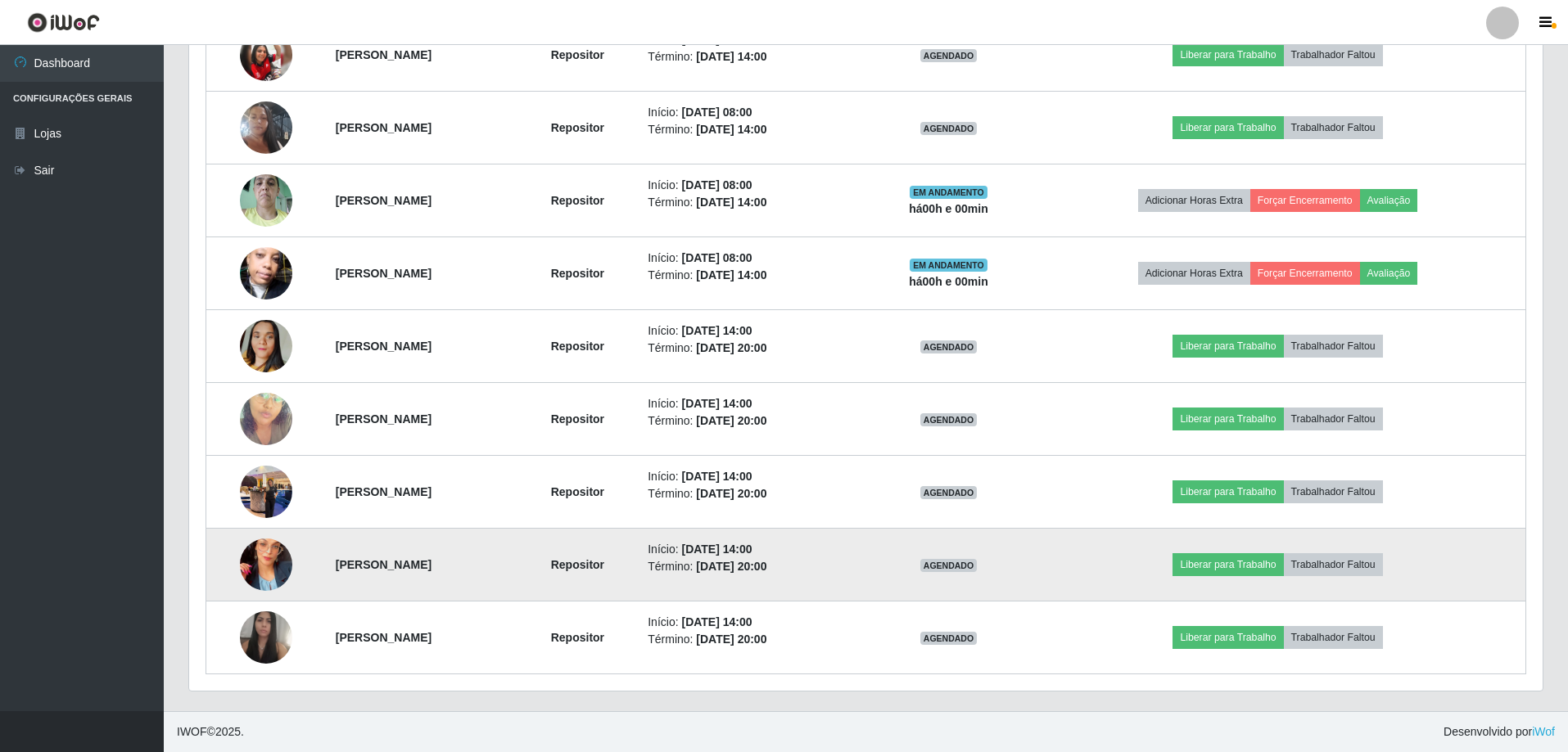
click at [247, 570] on img at bounding box center [266, 565] width 53 height 93
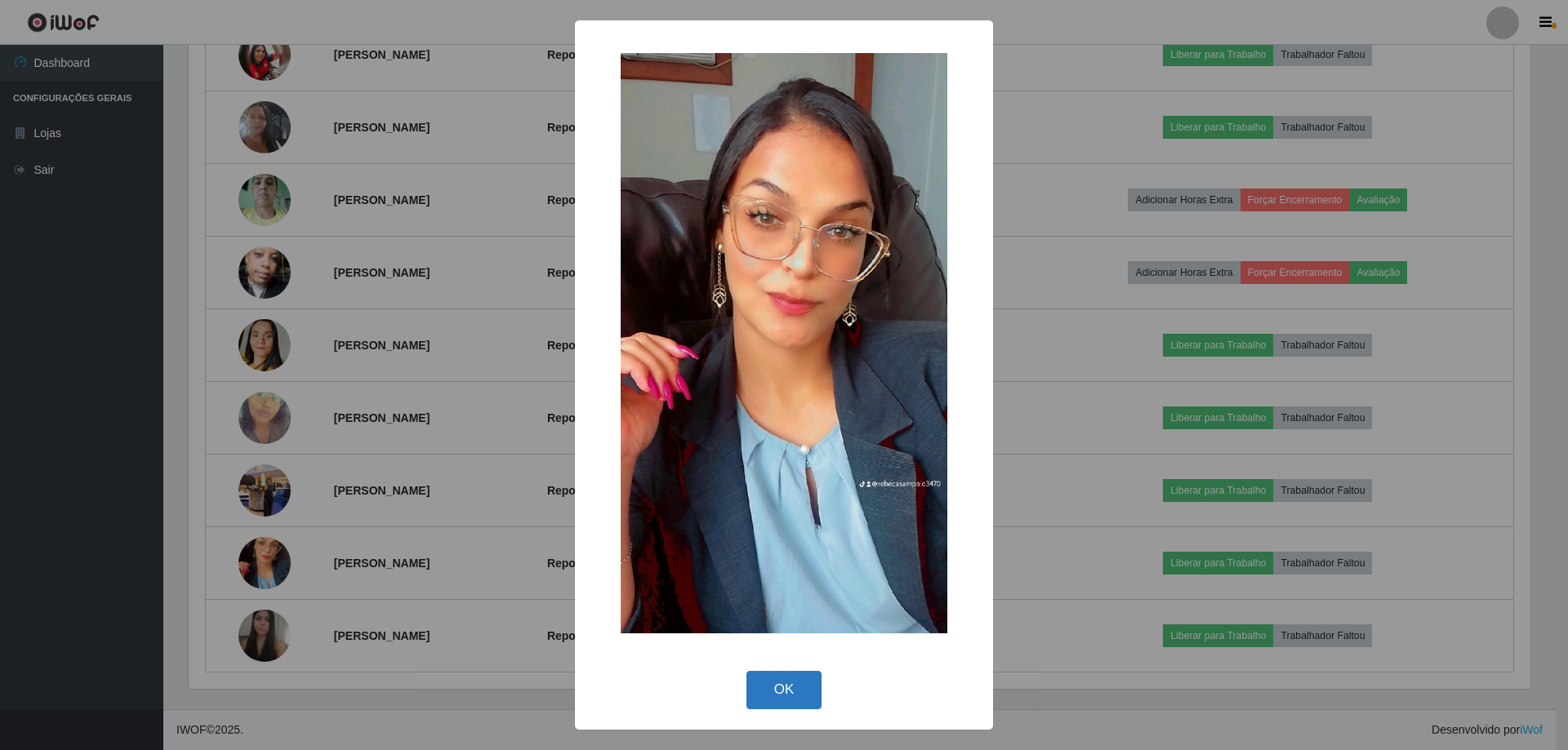
click at [787, 673] on button "OK" at bounding box center [784, 690] width 76 height 38
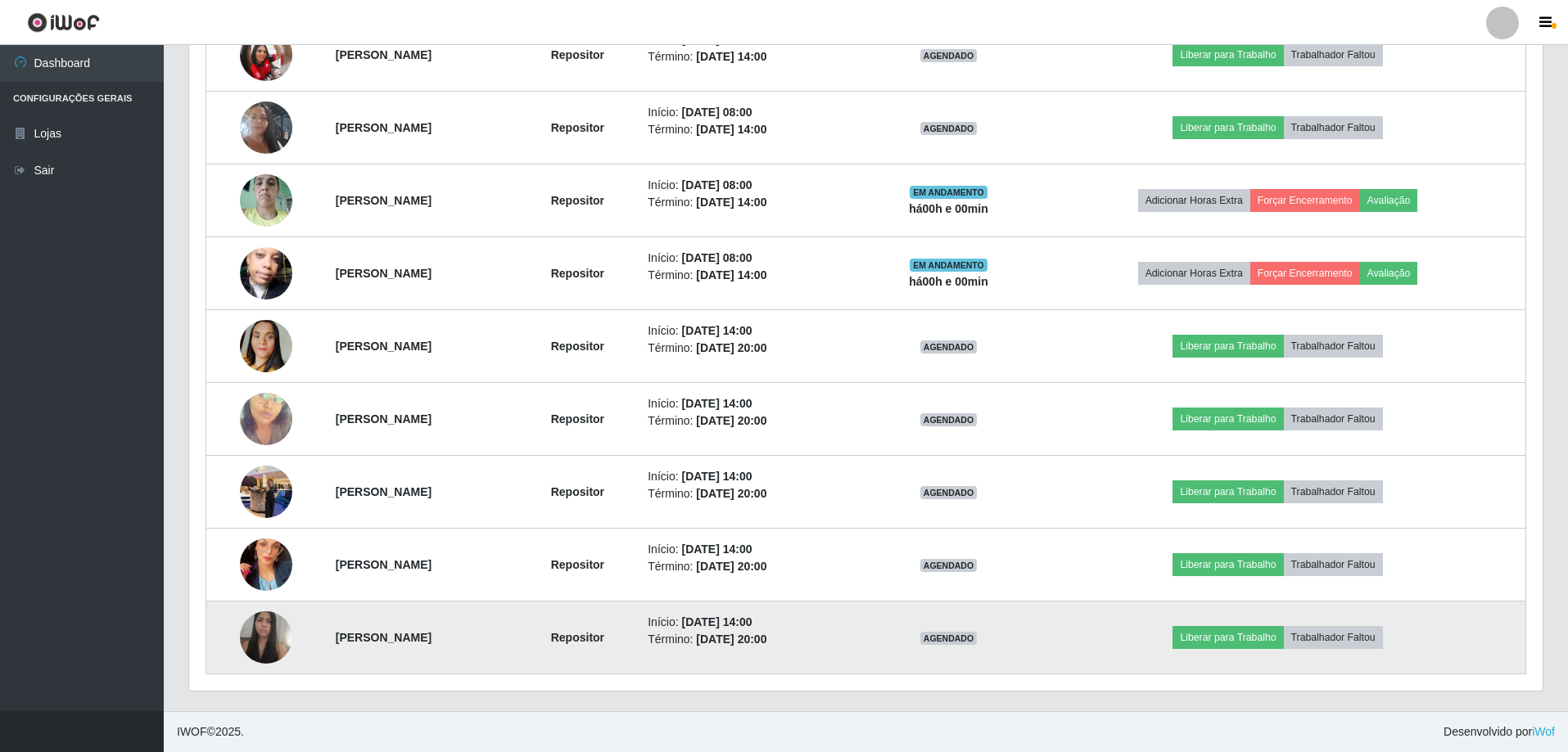
click at [250, 638] on img at bounding box center [266, 638] width 53 height 68
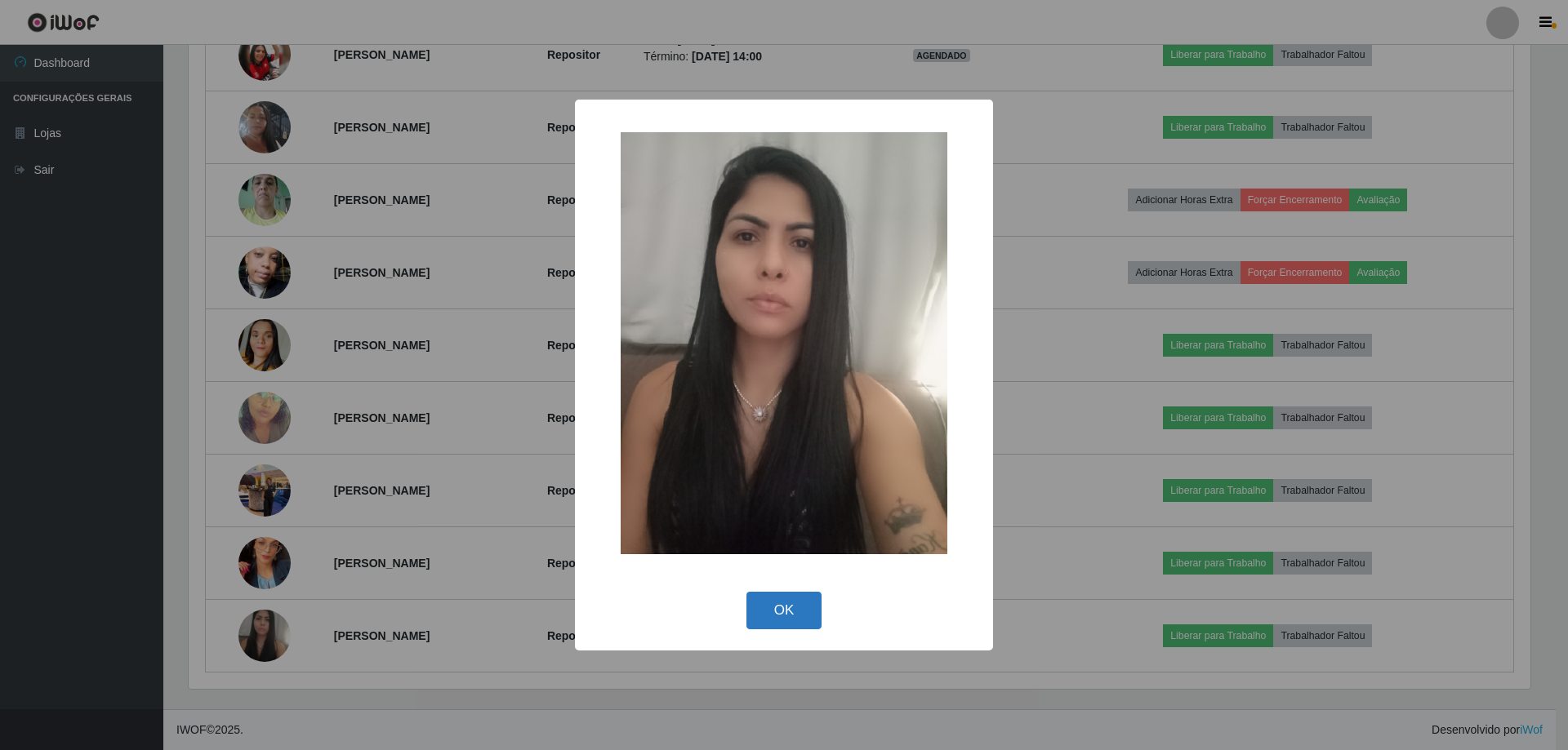
click at [774, 616] on button "OK" at bounding box center [784, 611] width 76 height 38
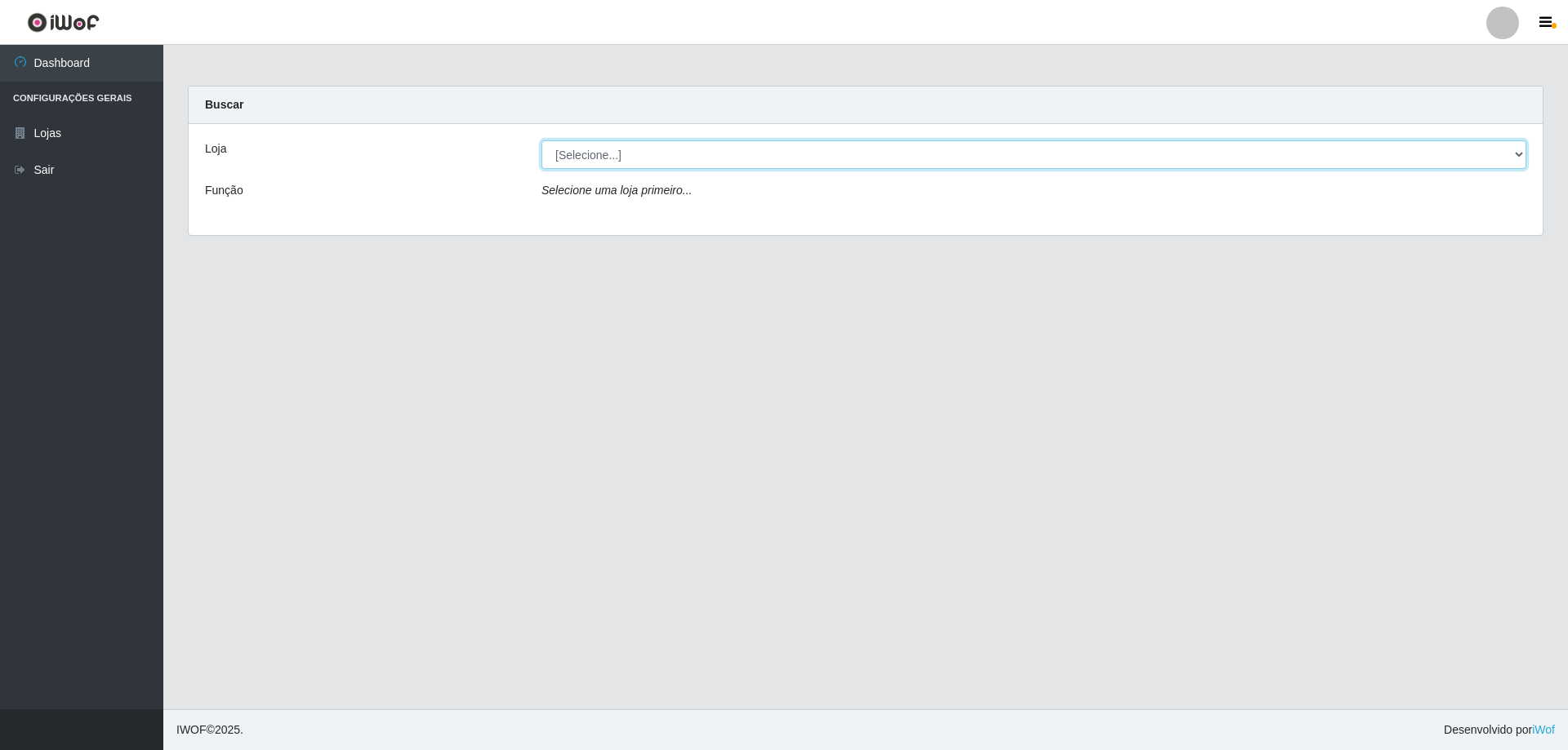
click at [588, 166] on select "[Selecione...] Atacado Vem - [STREET_ADDRESS]" at bounding box center [1034, 155] width 985 height 28
select select "461"
click at [542, 141] on select "[Selecione...] Atacado Vem - [STREET_ADDRESS]" at bounding box center [1034, 155] width 985 height 28
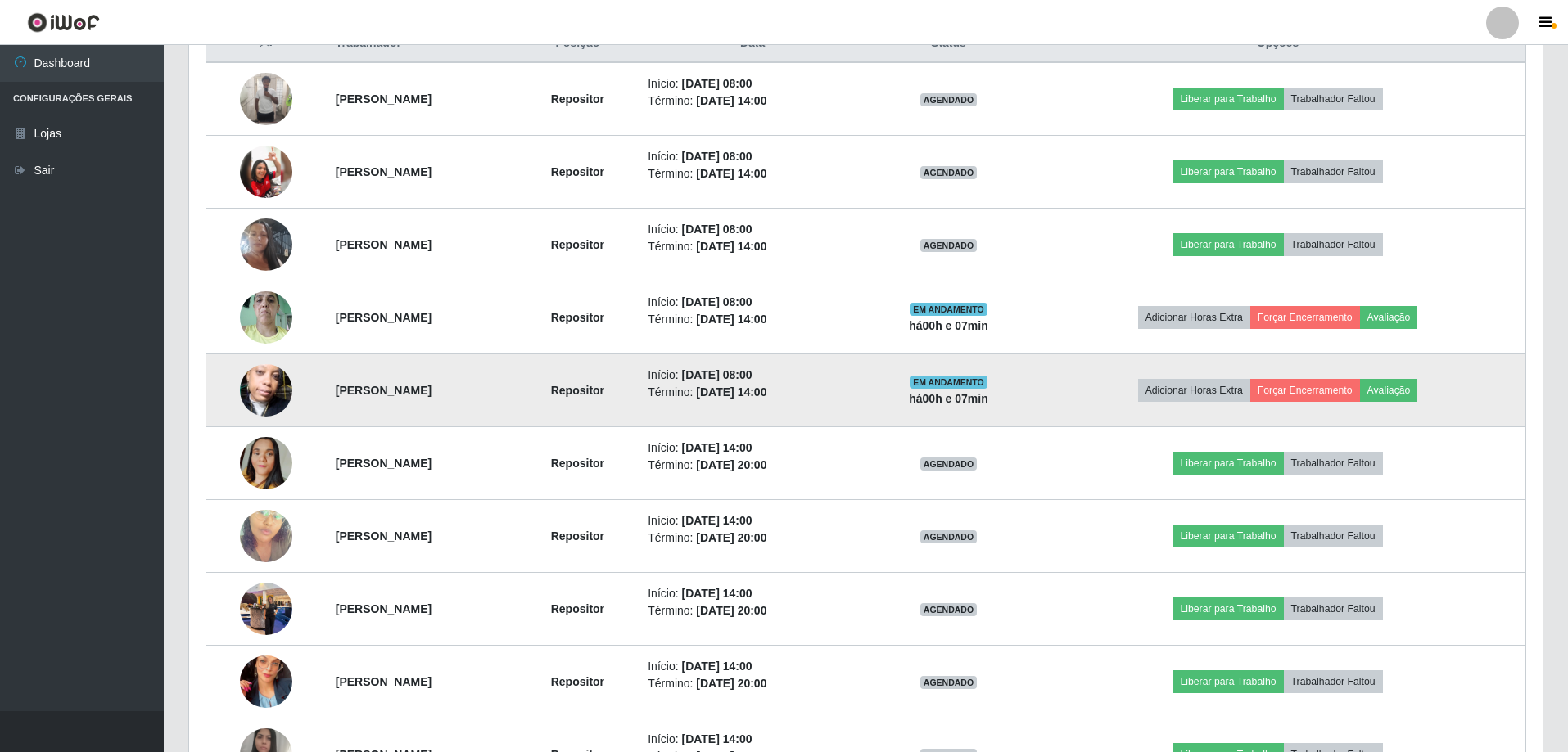
scroll to position [573, 0]
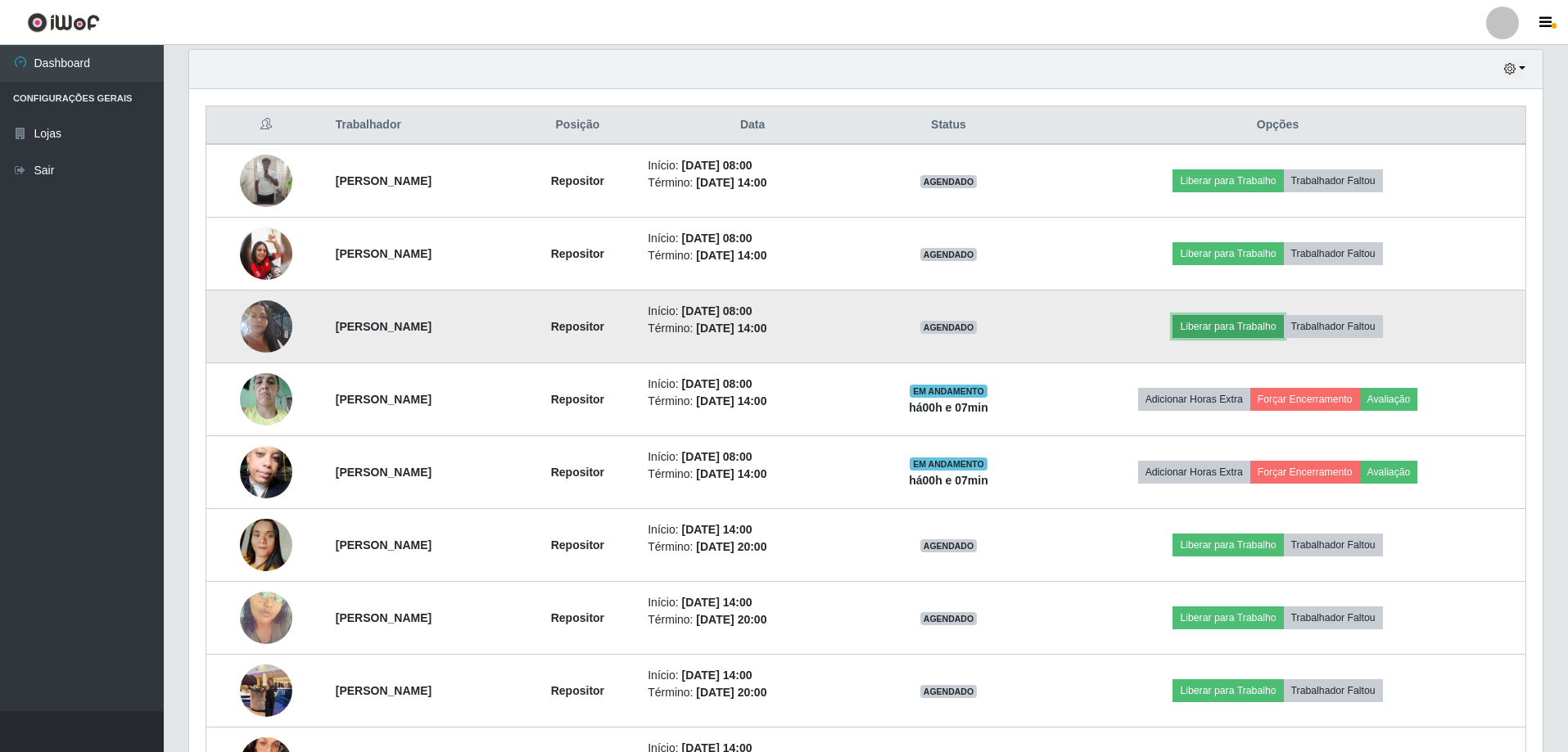
click at [1283, 329] on button "Liberar para Trabalho" at bounding box center [1227, 327] width 110 height 23
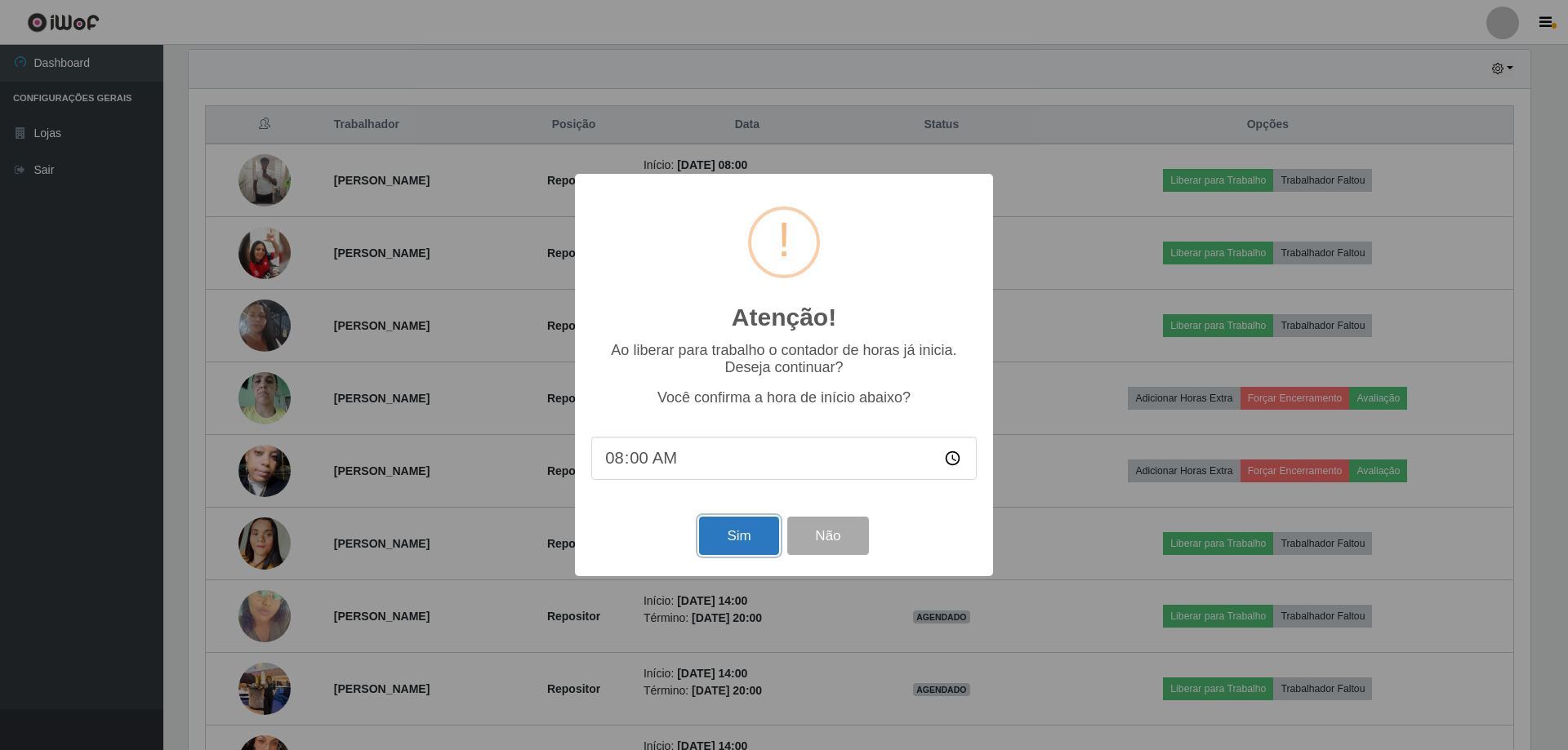
click at [717, 547] on button "Sim" at bounding box center [739, 536] width 79 height 38
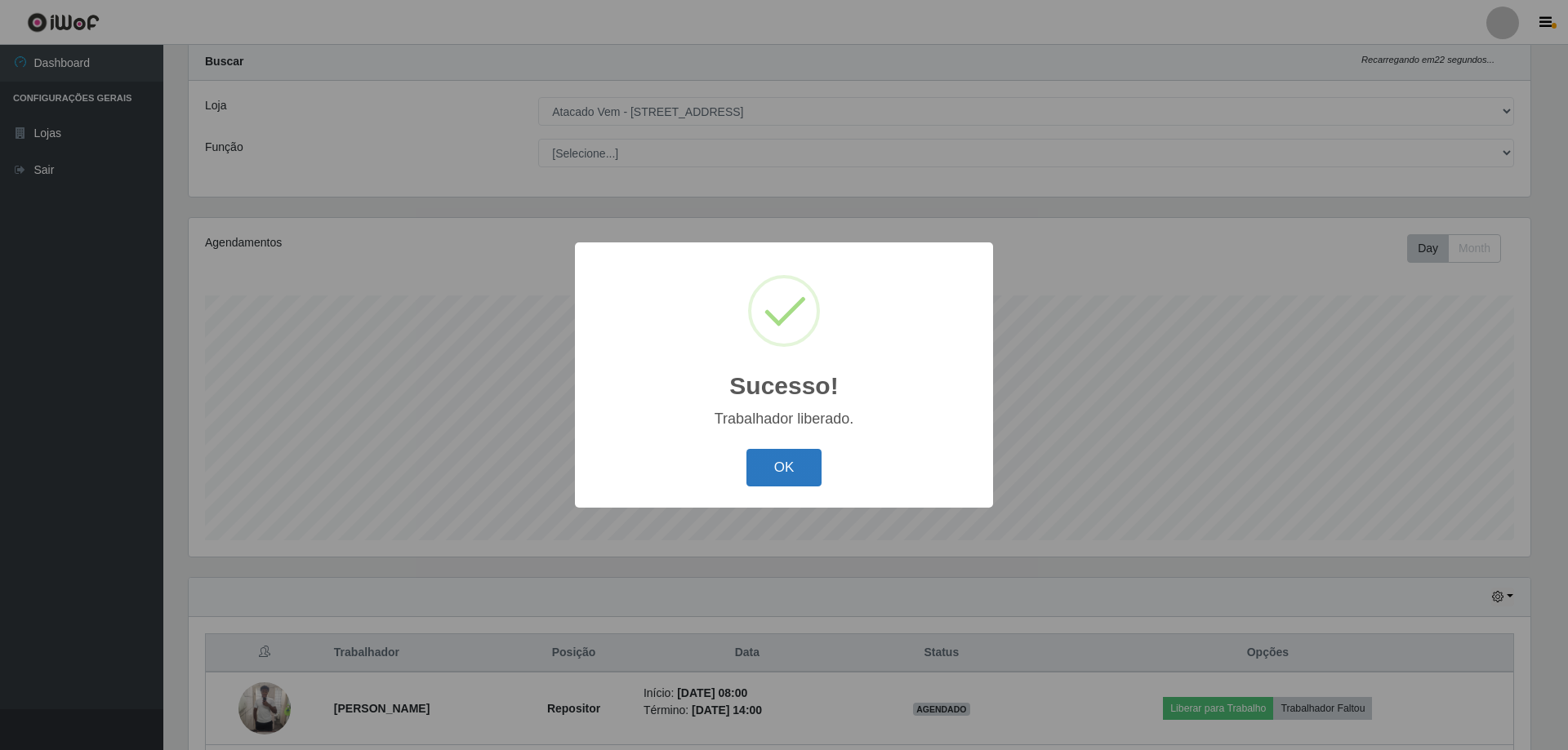
click at [769, 467] on button "OK" at bounding box center [784, 467] width 76 height 38
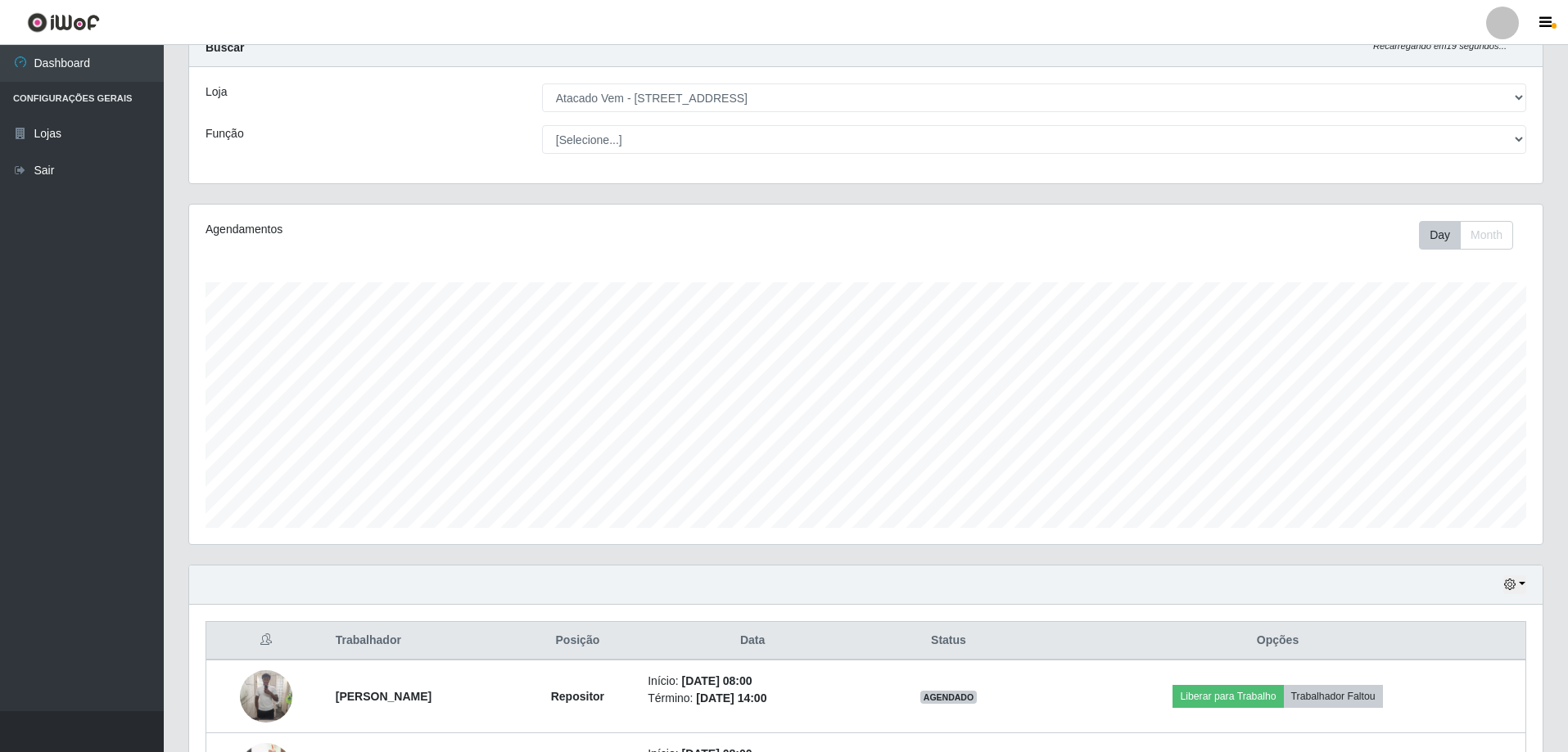
scroll to position [453, 0]
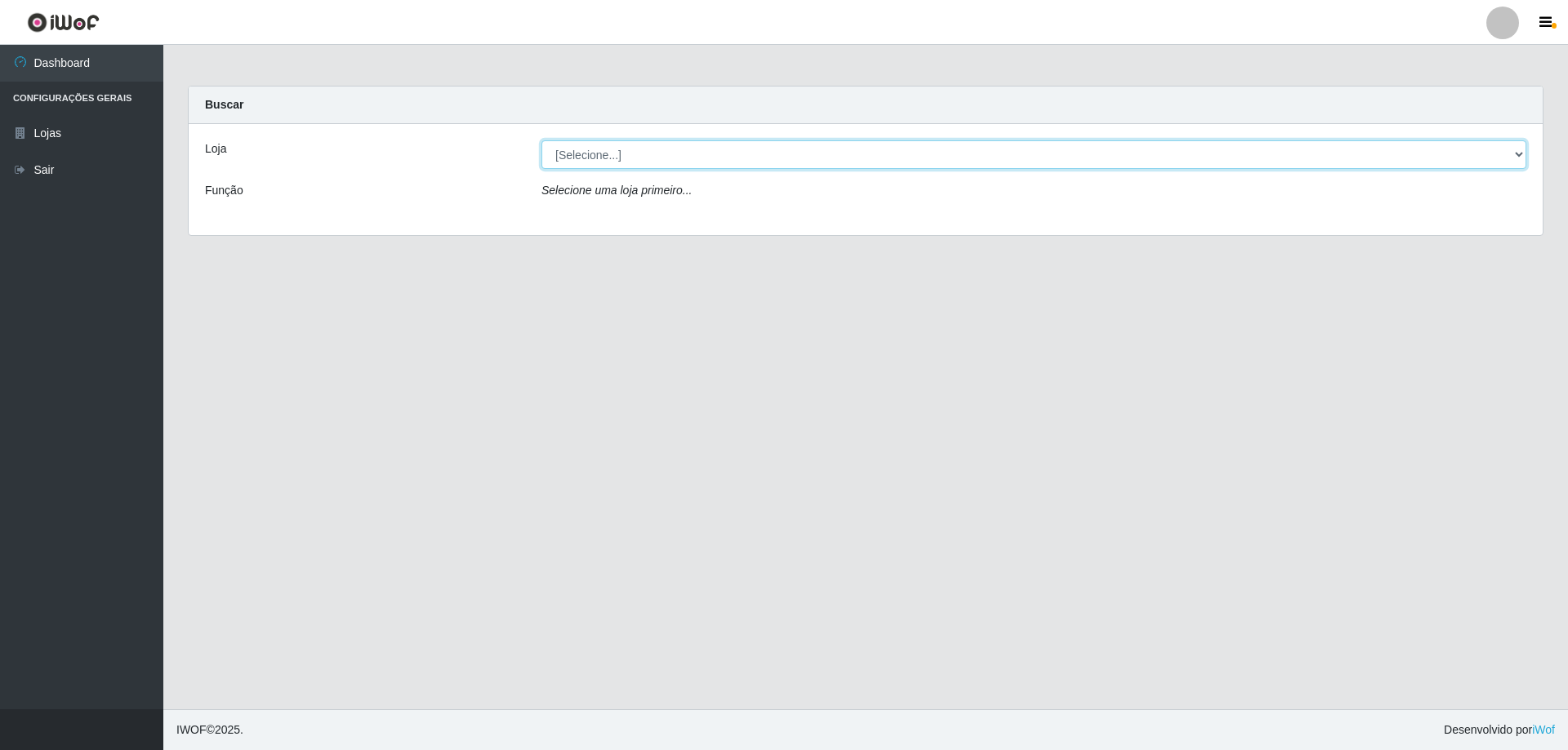
click at [592, 159] on select "[Selecione...] Atacado Vem - [STREET_ADDRESS]" at bounding box center [1034, 155] width 985 height 28
select select "461"
click at [542, 141] on select "[Selecione...] Atacado Vem - [STREET_ADDRESS]" at bounding box center [1034, 155] width 985 height 28
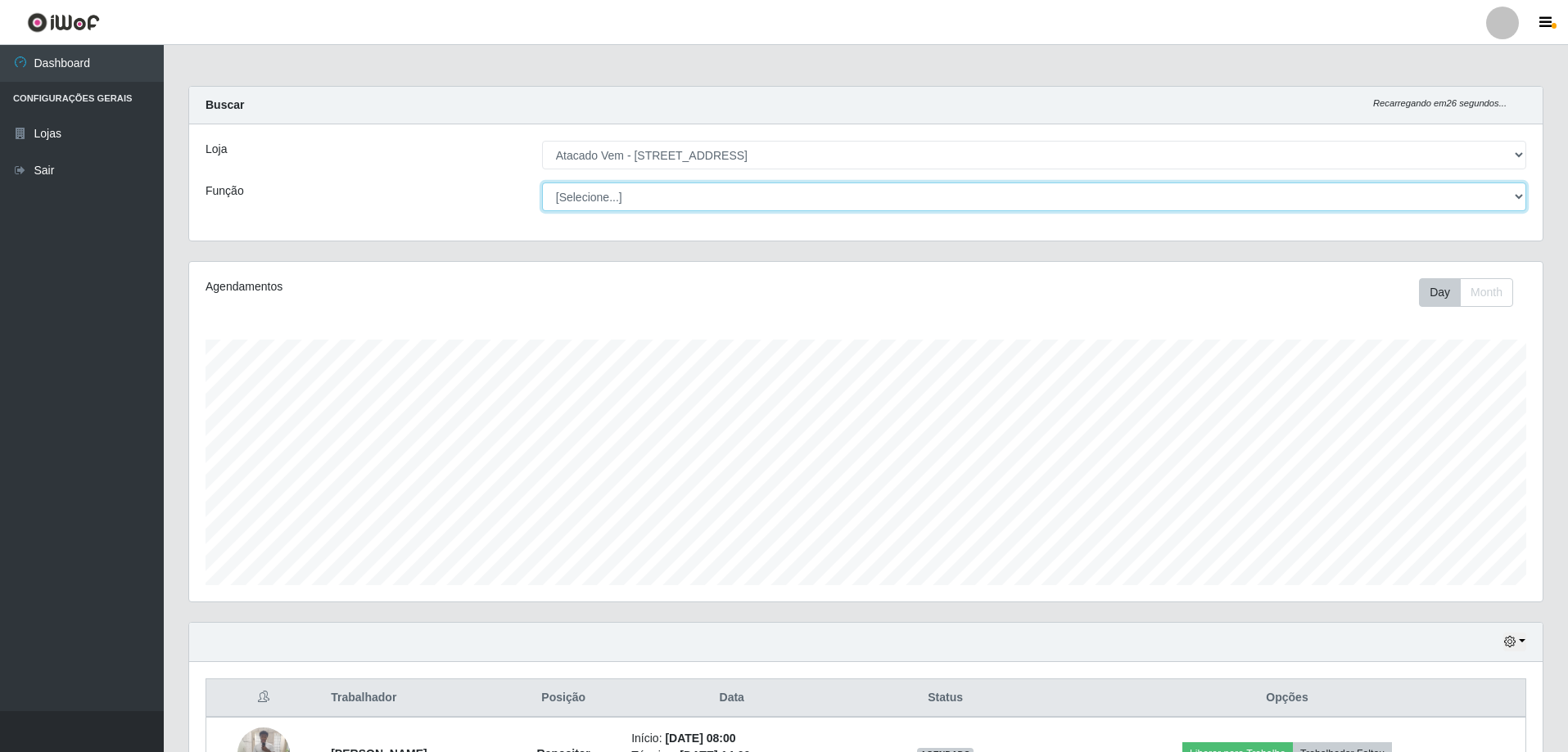
click at [622, 198] on select "[Selecione...] Carregador e Descarregador de Caminhão Carregador e Descarregado…" at bounding box center [1034, 197] width 984 height 28
click at [485, 203] on div "Função" at bounding box center [360, 197] width 336 height 28
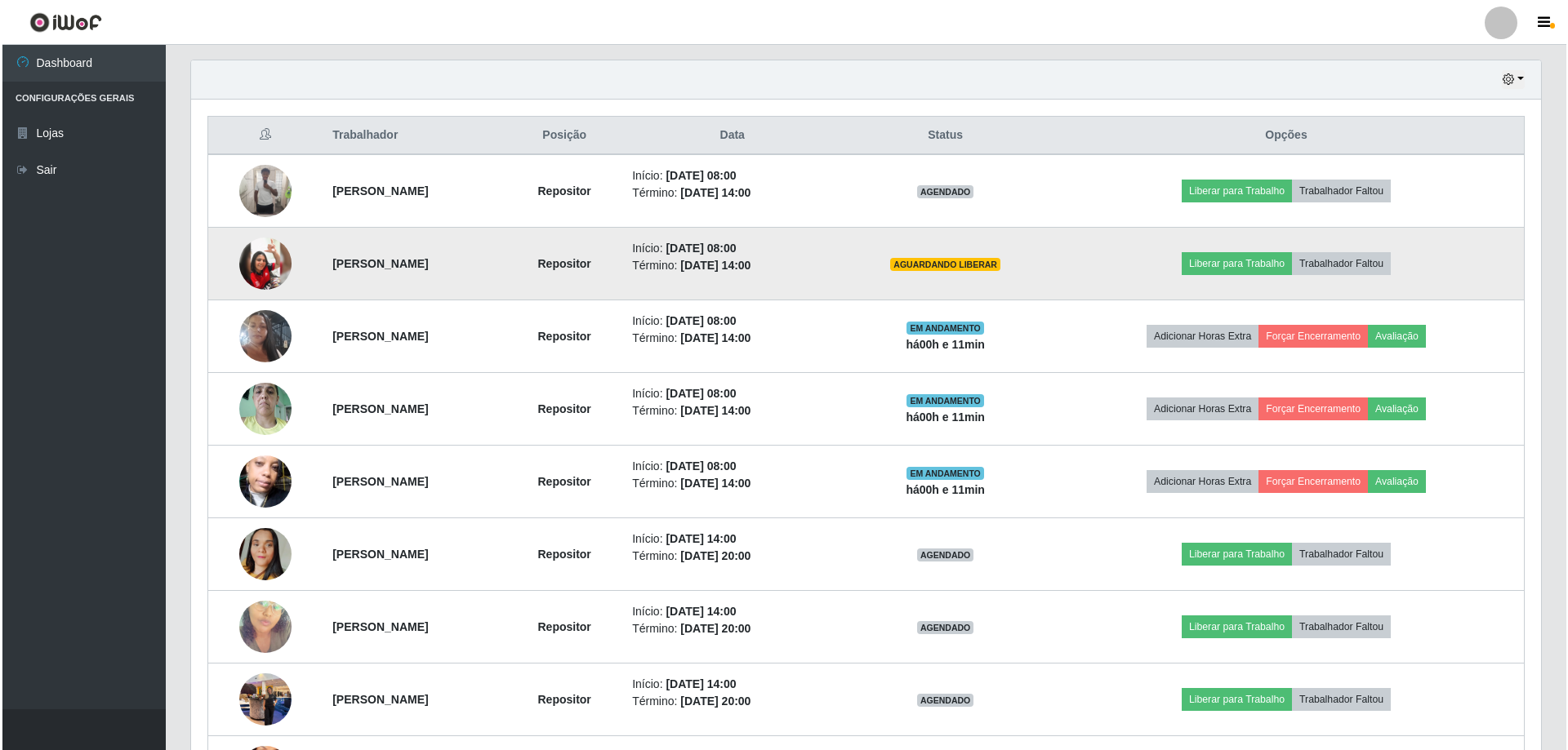
scroll to position [572, 0]
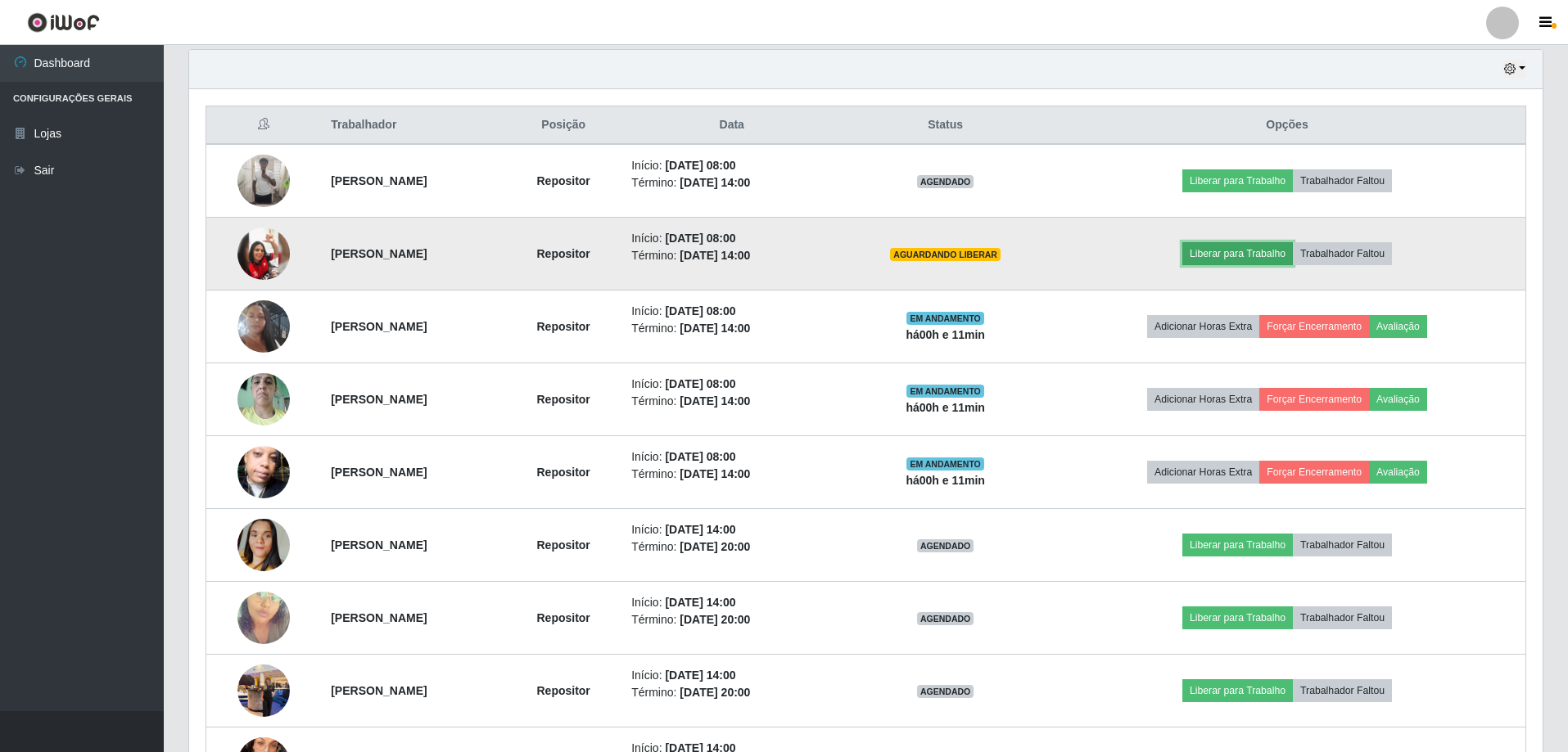
click at [1239, 251] on button "Liberar para Trabalho" at bounding box center [1237, 253] width 110 height 23
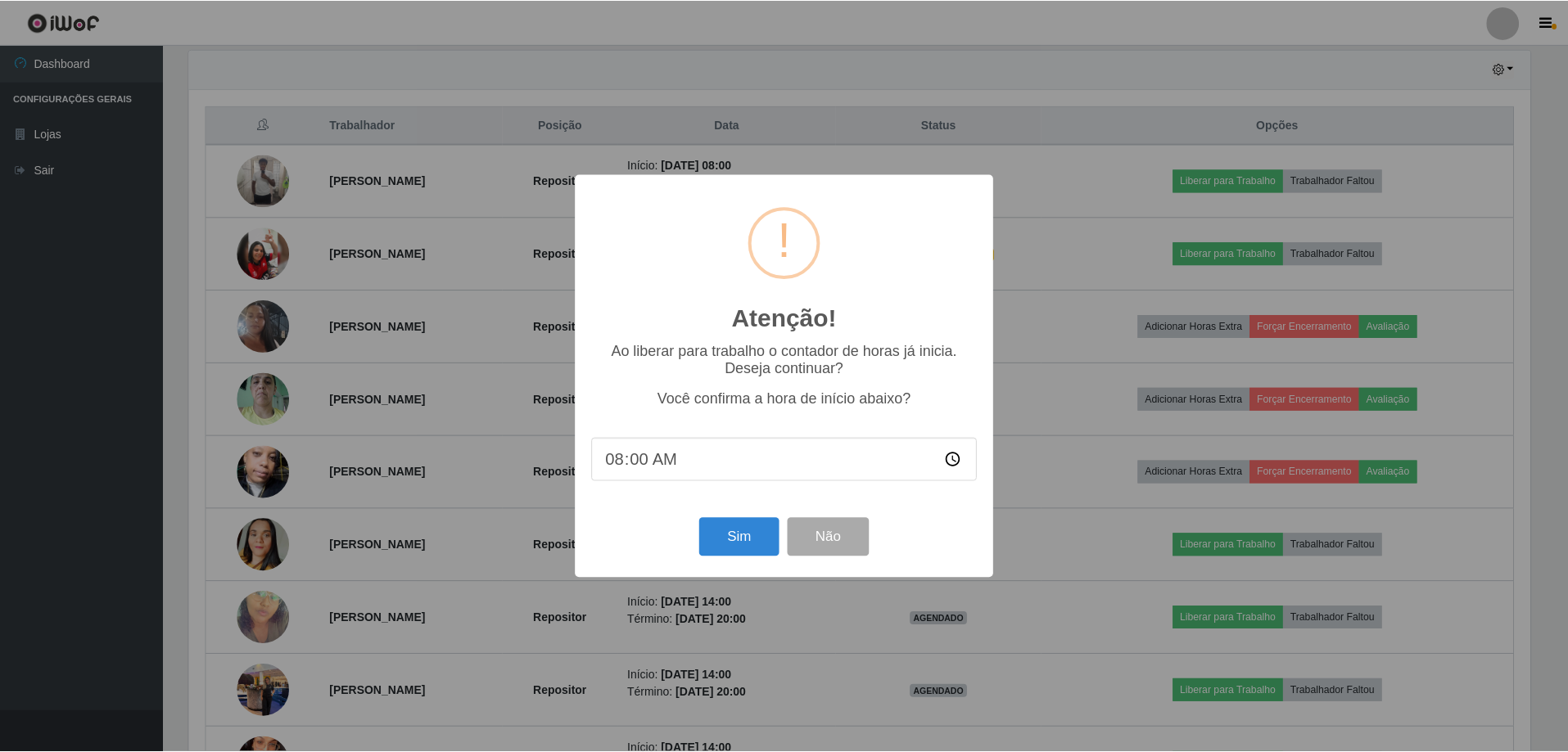
scroll to position [340, 1345]
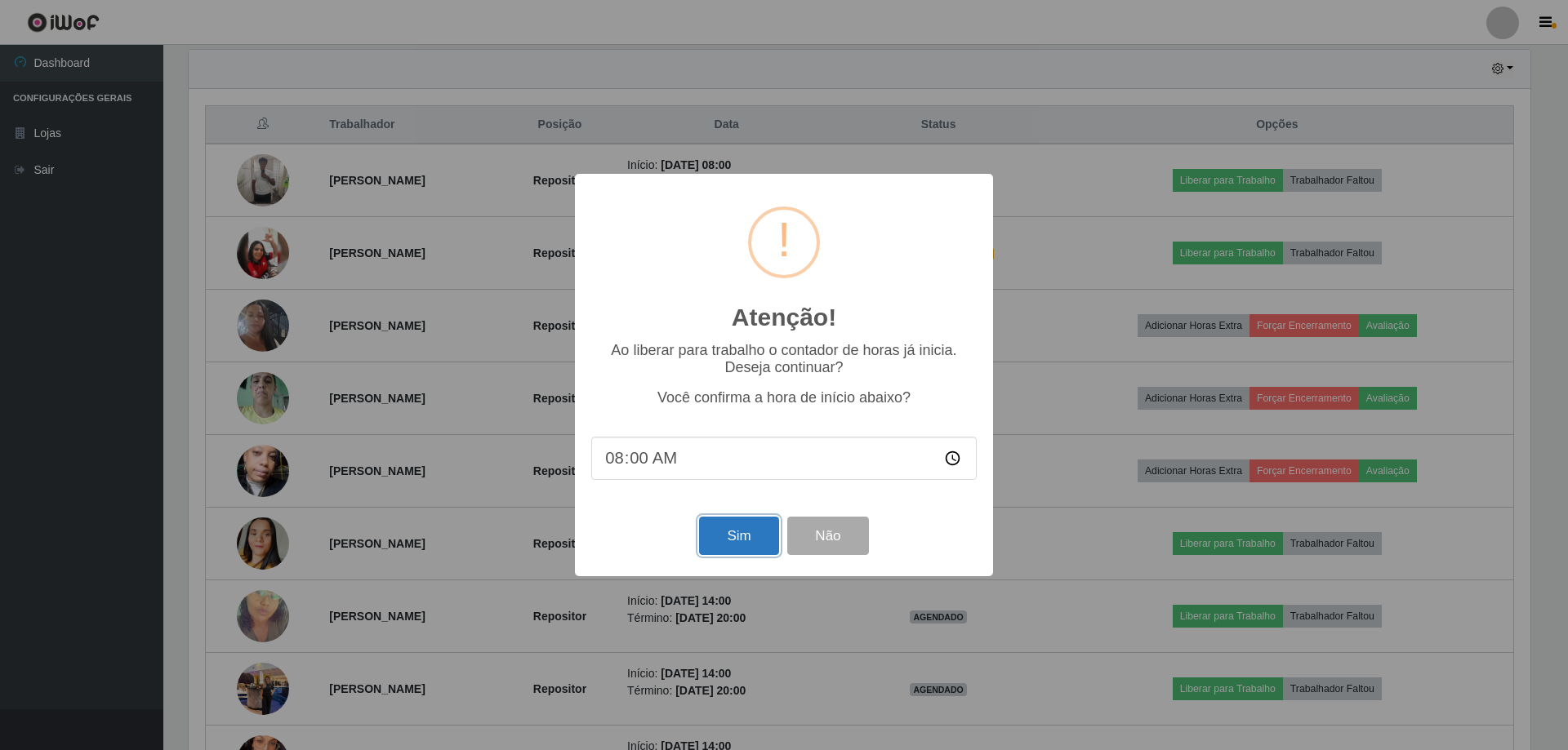
click at [755, 540] on button "Sim" at bounding box center [739, 536] width 79 height 38
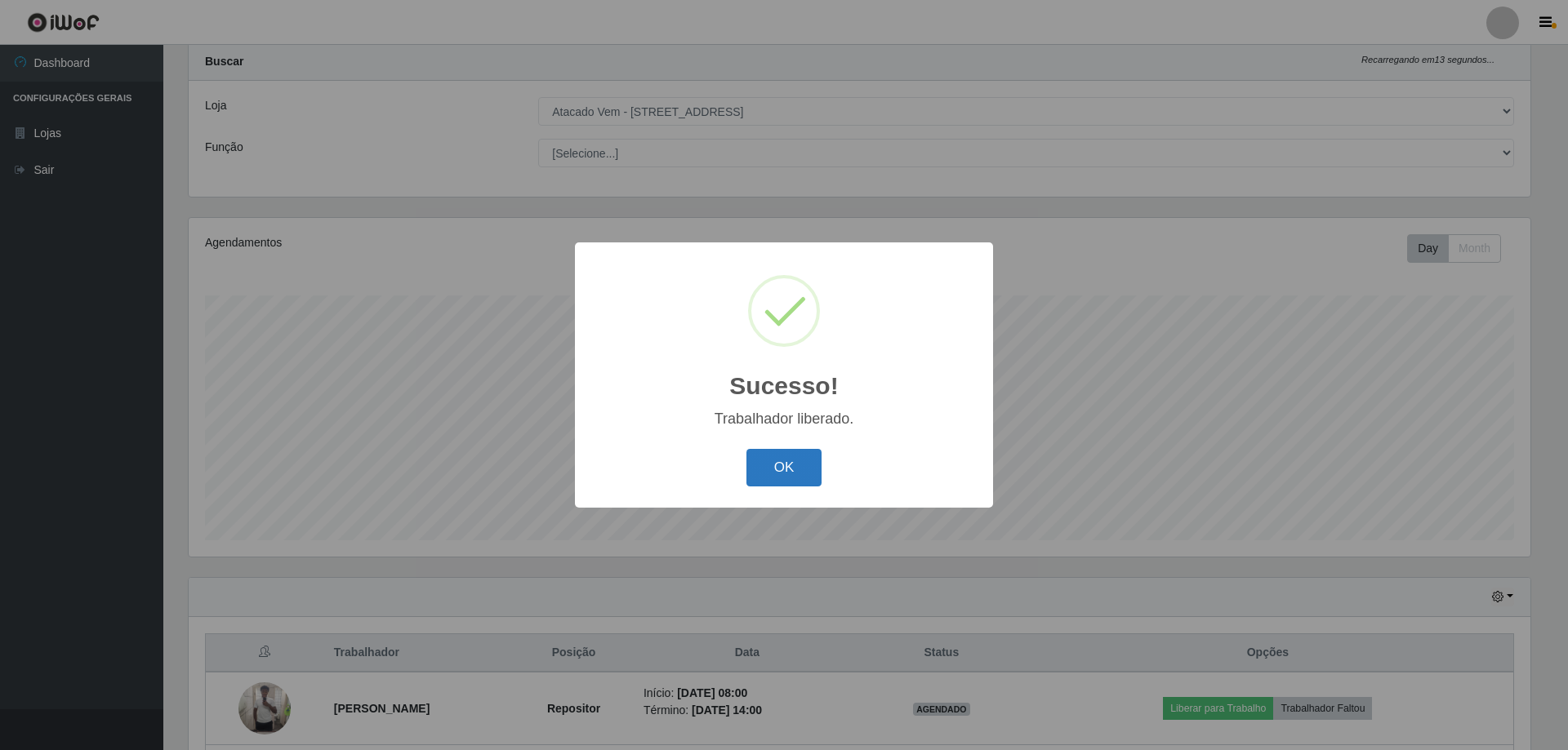
click at [791, 461] on button "OK" at bounding box center [784, 467] width 76 height 38
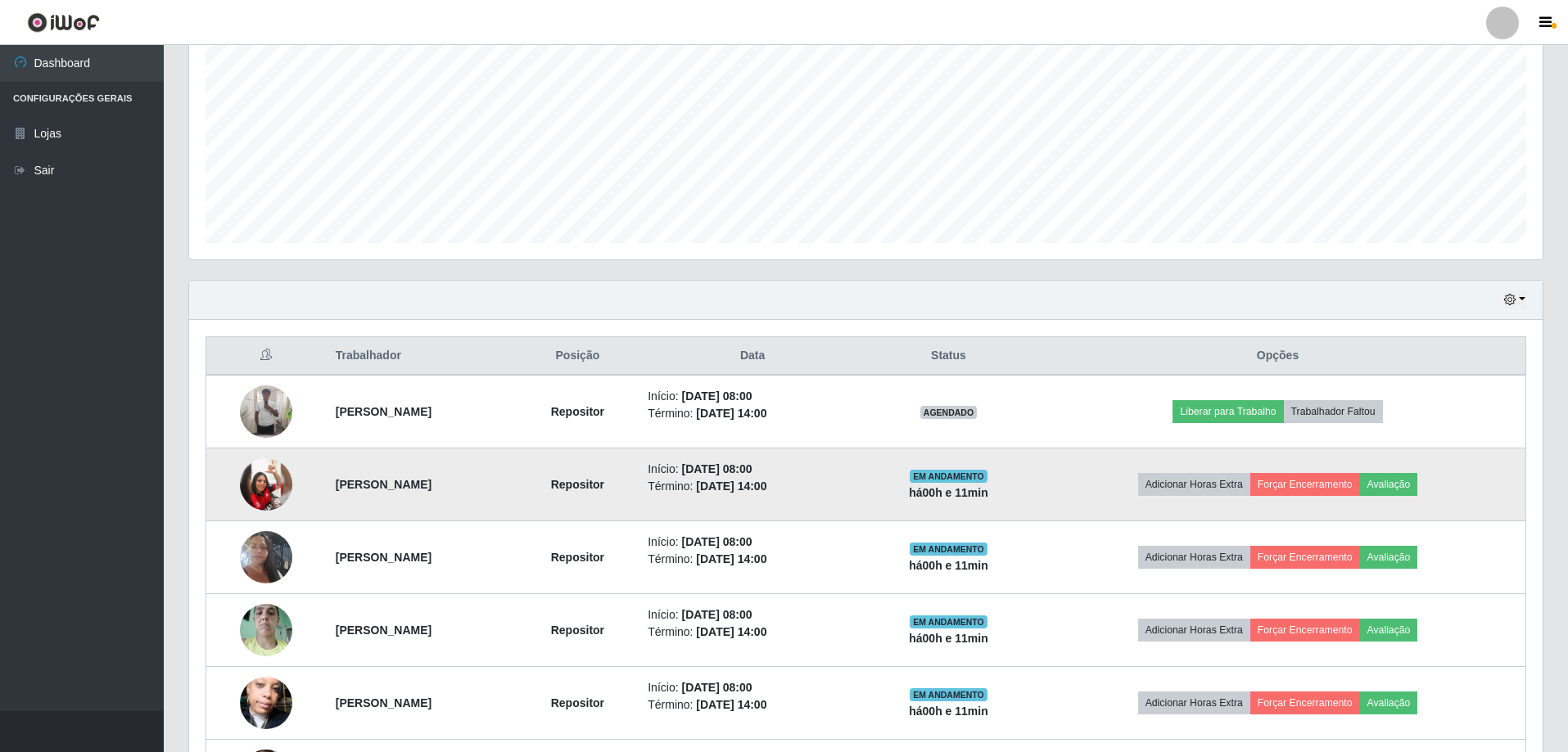
scroll to position [371, 0]
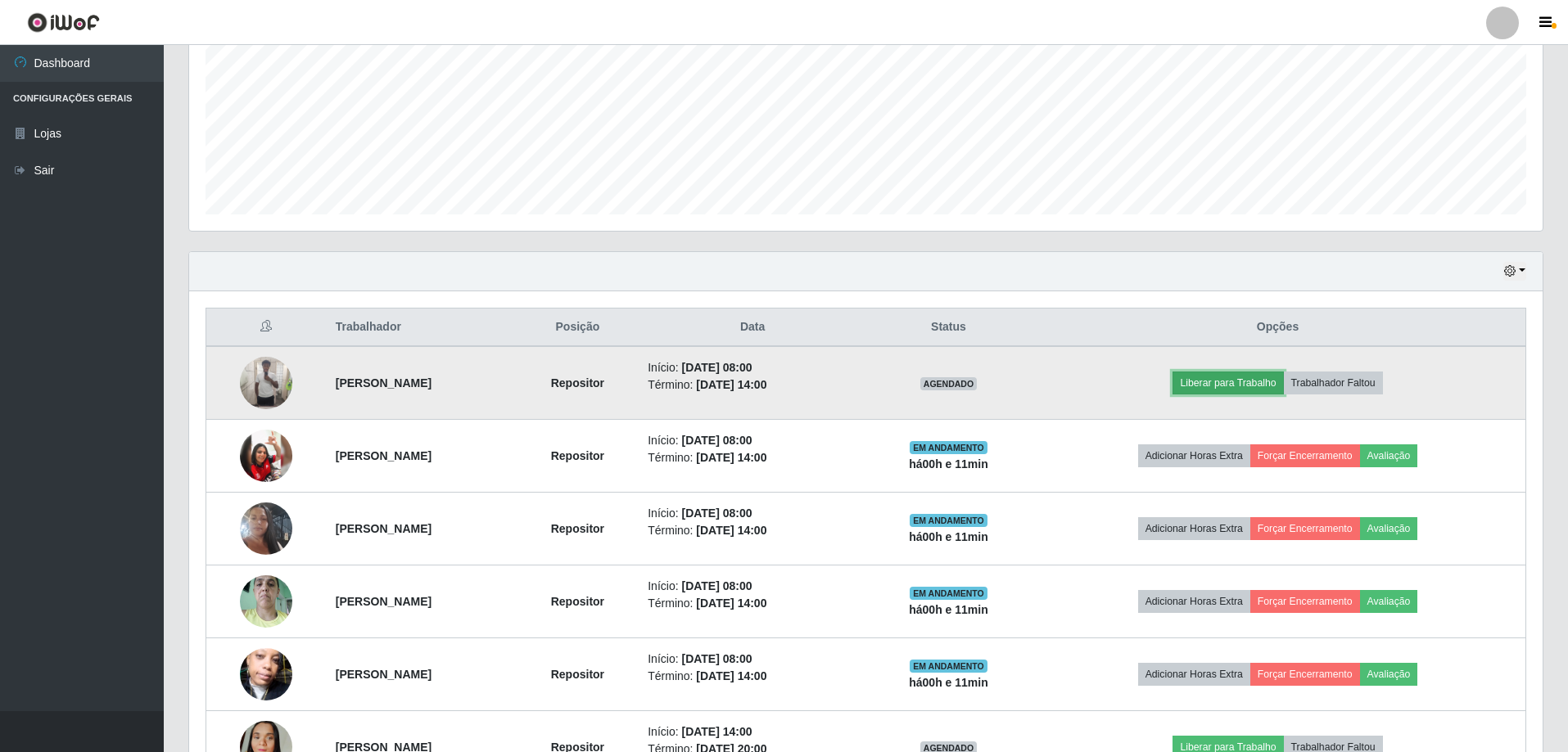
click at [1254, 382] on button "Liberar para Trabalho" at bounding box center [1227, 383] width 110 height 23
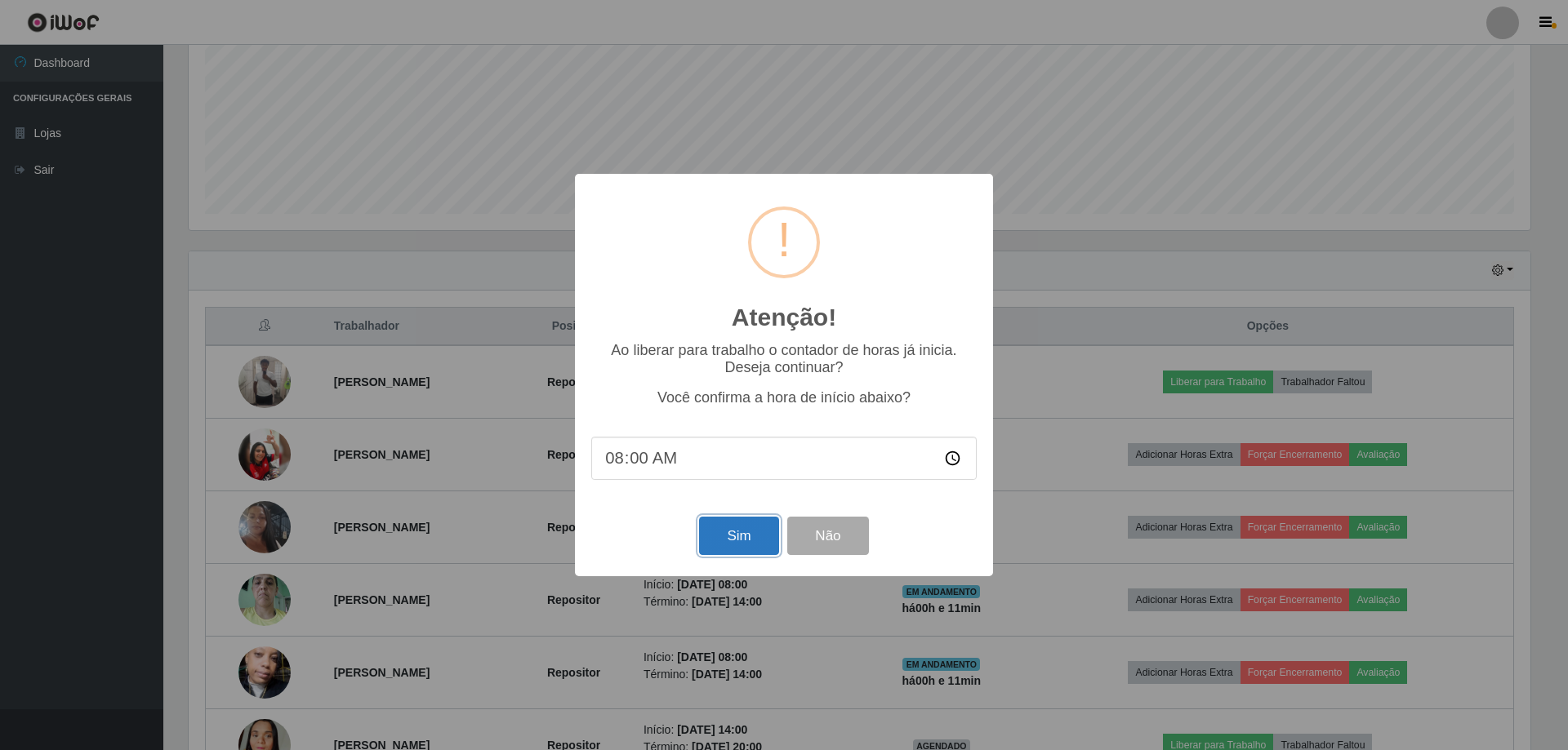
click at [721, 549] on button "Sim" at bounding box center [739, 536] width 79 height 38
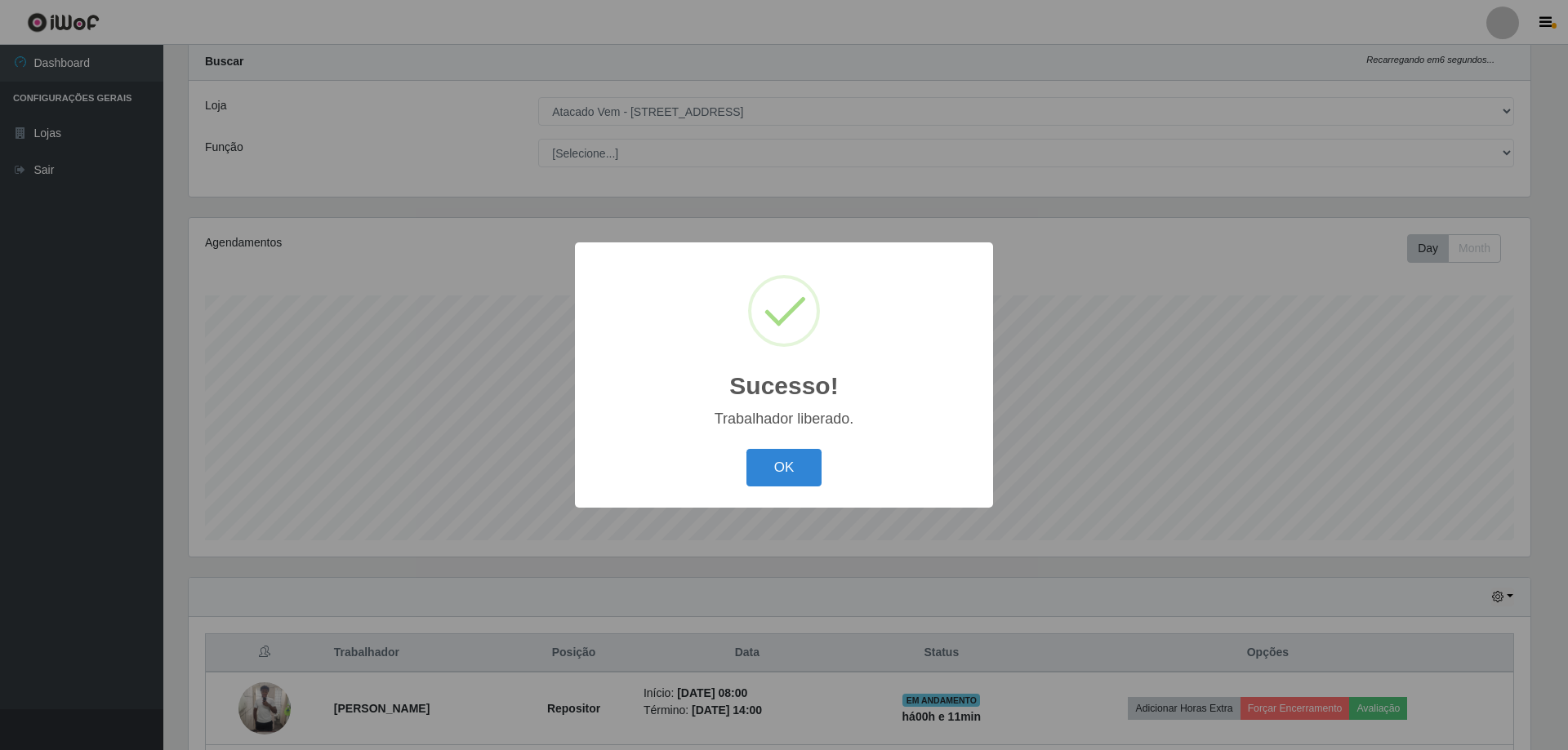
drag, startPoint x: 762, startPoint y: 487, endPoint x: 768, endPoint y: 480, distance: 9.2
click at [766, 482] on button "OK" at bounding box center [784, 467] width 76 height 38
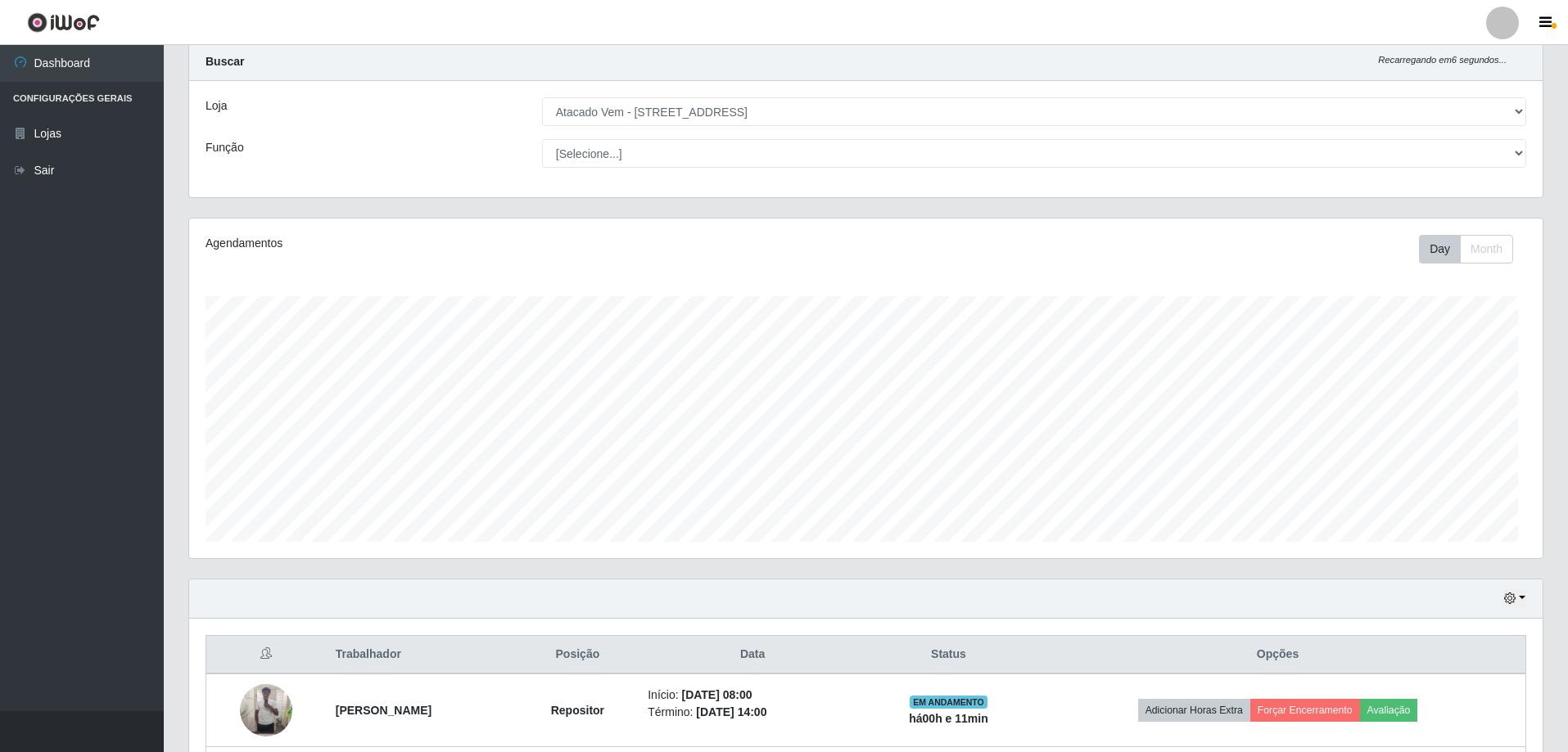
scroll to position [340, 1353]
